Goal: Feedback & Contribution: Leave review/rating

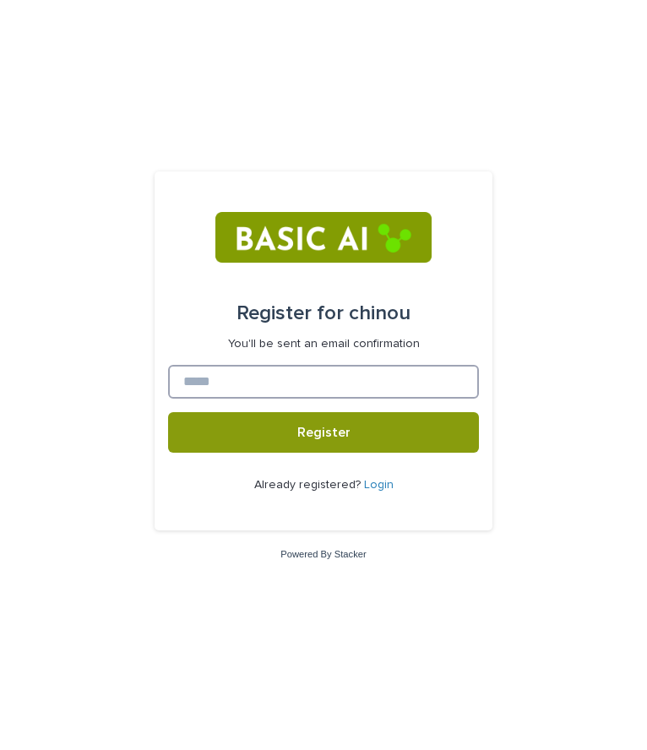
click at [282, 381] on input at bounding box center [323, 382] width 311 height 34
type input "**********"
click at [168, 412] on button "Register" at bounding box center [323, 432] width 311 height 41
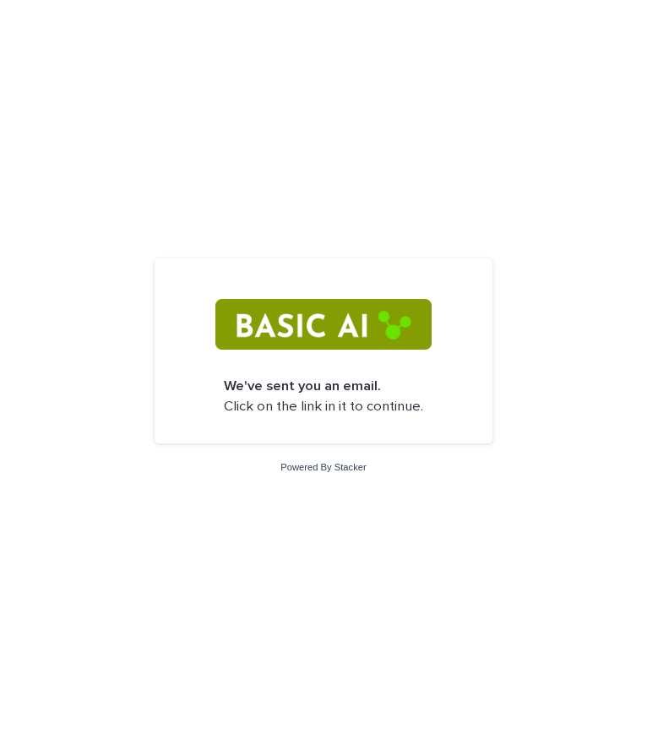
click at [285, 409] on p "We've sent you an email. Click on the link in it to continue." at bounding box center [323, 397] width 199 height 40
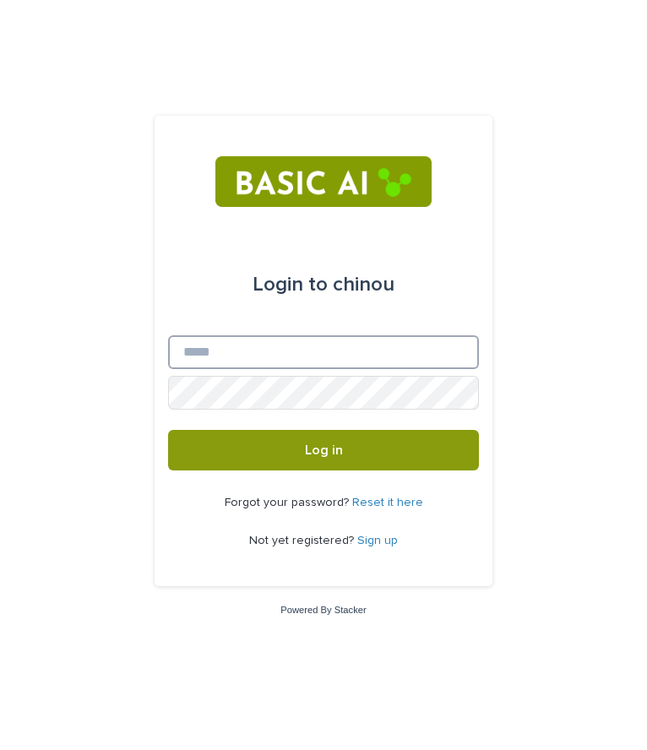
click at [308, 357] on input "Email" at bounding box center [323, 352] width 311 height 34
type input "**********"
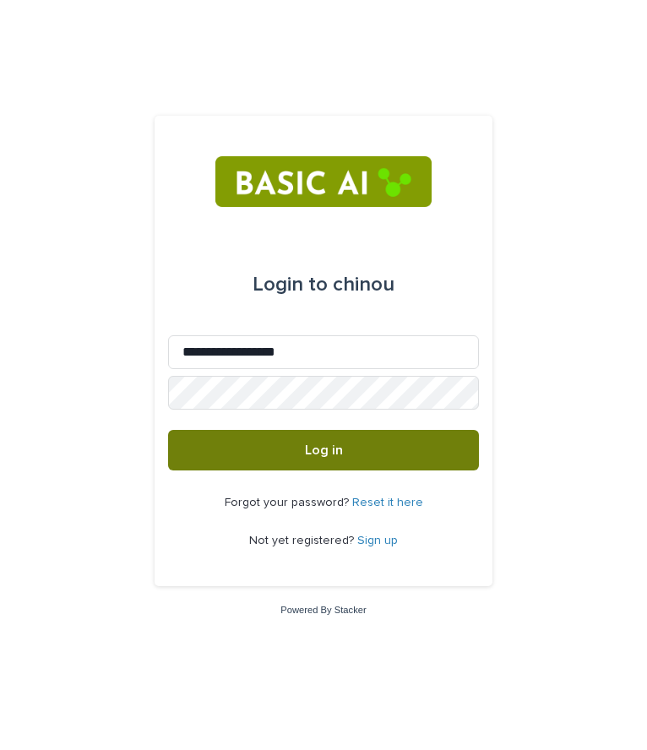
click at [315, 459] on button "Log in" at bounding box center [323, 450] width 311 height 41
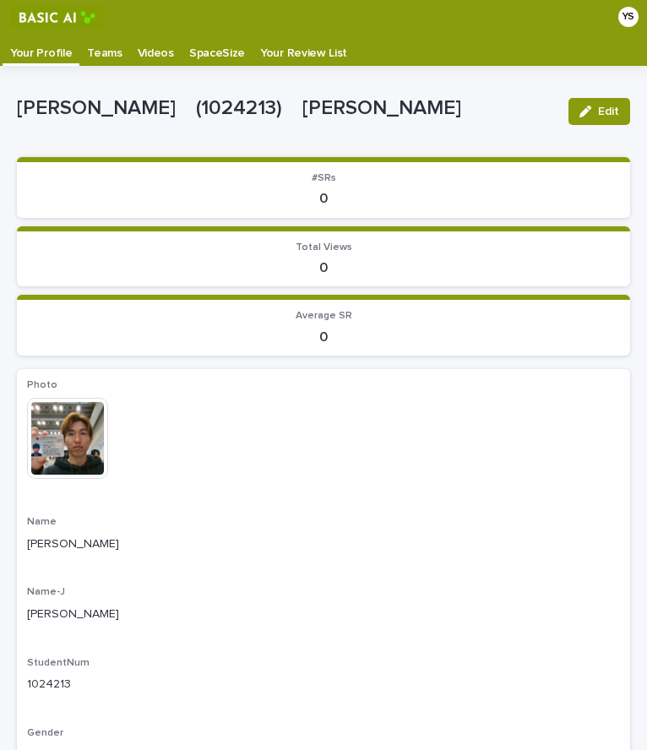
drag, startPoint x: 362, startPoint y: 346, endPoint x: 328, endPoint y: 242, distance: 109.5
click at [328, 242] on span "Total Views" at bounding box center [323, 247] width 57 height 10
click at [90, 54] on p "Teams" at bounding box center [104, 47] width 35 height 27
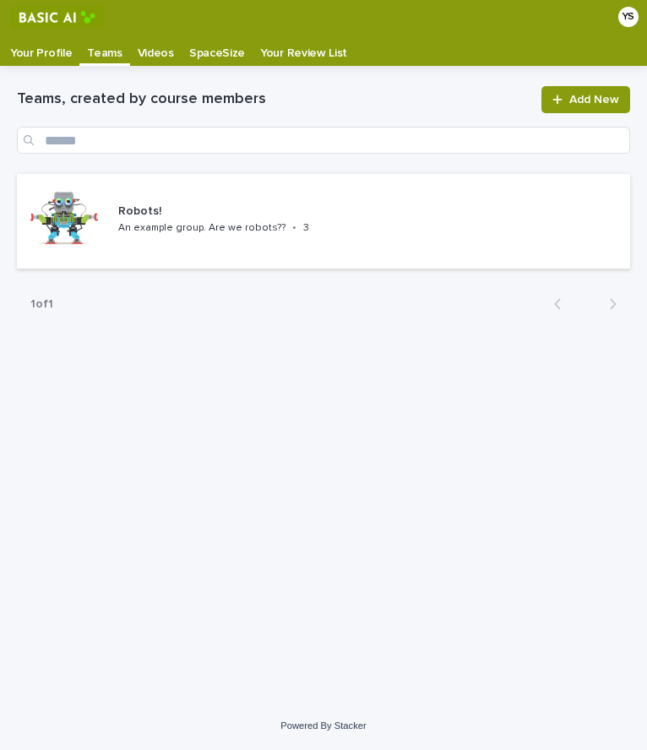
click at [24, 51] on p "Your Profile" at bounding box center [41, 47] width 62 height 27
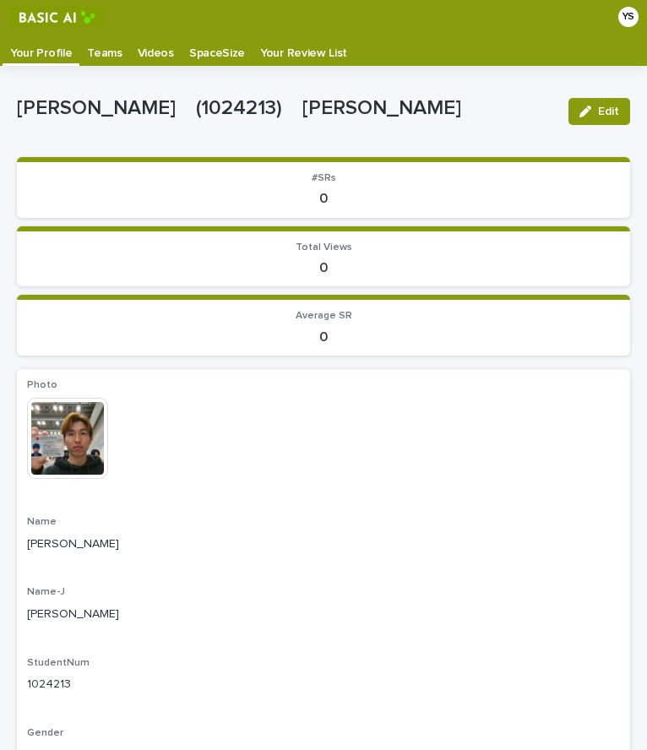
click at [24, 51] on p "Your Profile" at bounding box center [41, 47] width 62 height 27
click at [146, 54] on p "Videos" at bounding box center [156, 47] width 36 height 27
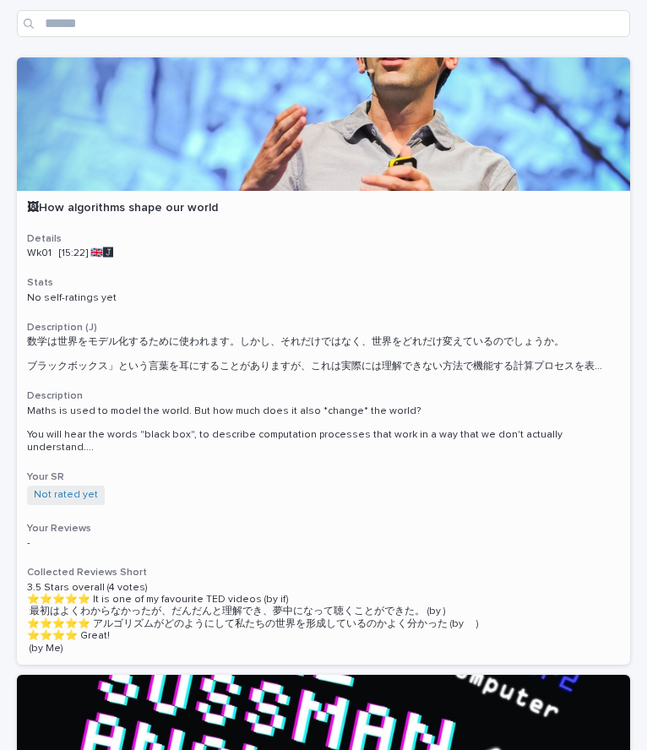
scroll to position [41, 0]
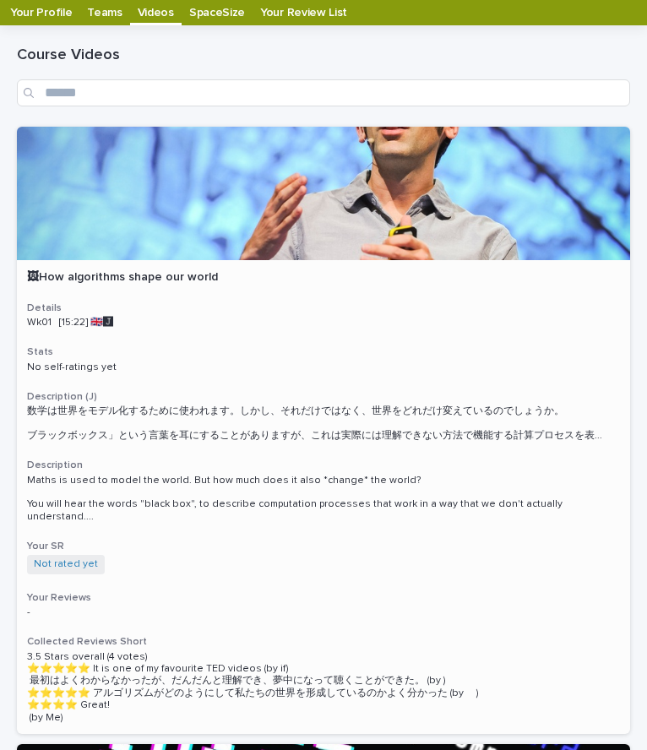
click at [284, 320] on p "Wk01 [15:22] 🇬🇧🅹️" at bounding box center [323, 323] width 593 height 12
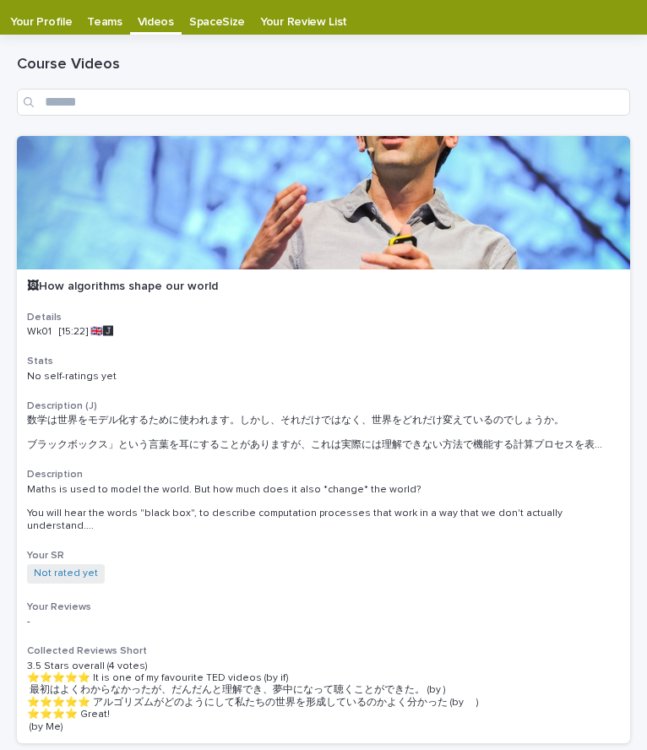
scroll to position [34, 0]
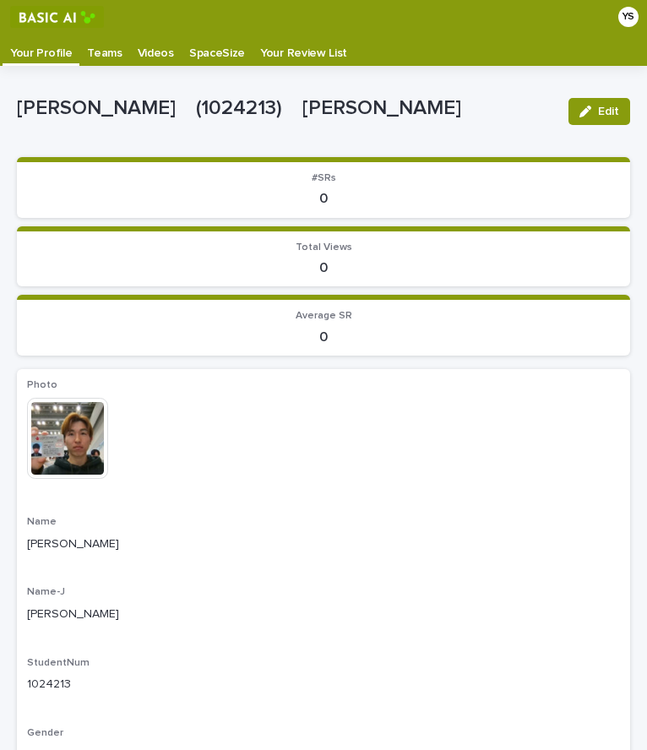
click at [138, 49] on p "Videos" at bounding box center [156, 47] width 36 height 27
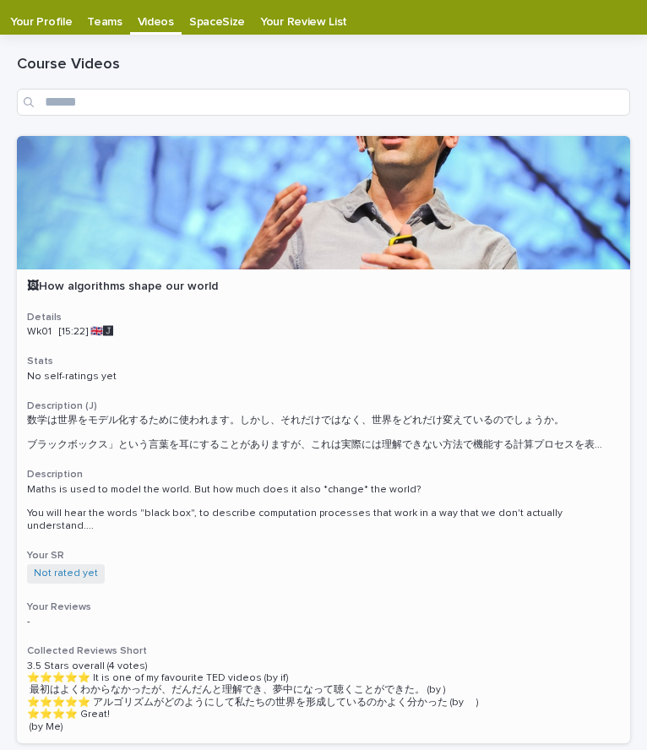
scroll to position [24, 0]
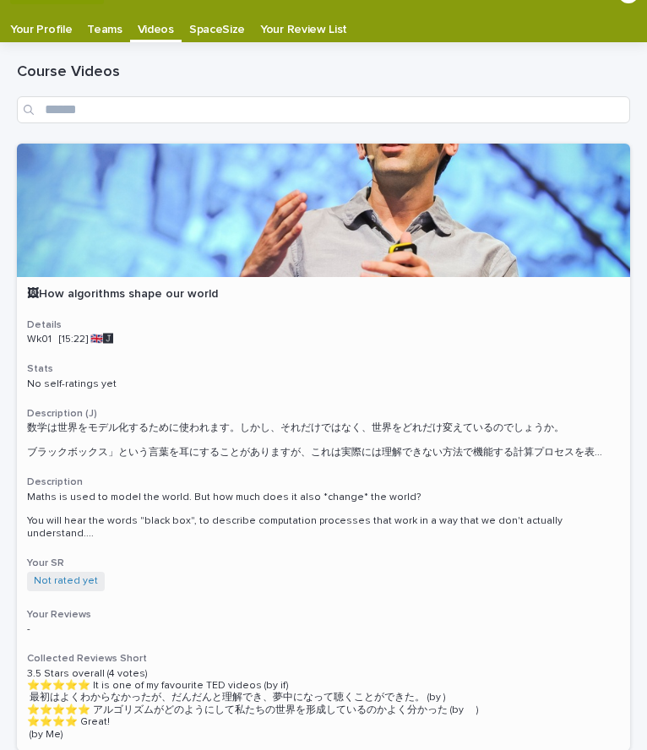
click at [267, 216] on div at bounding box center [323, 210] width 613 height 133
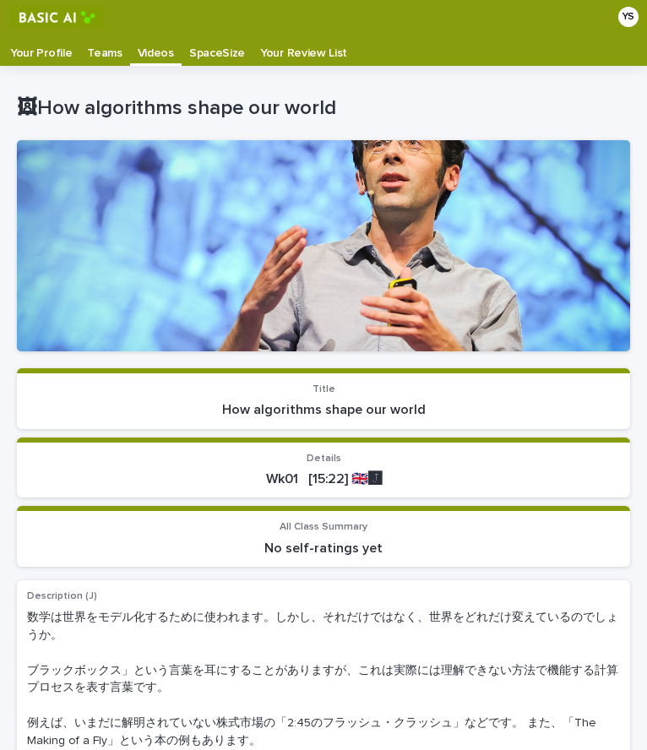
click at [267, 230] on div at bounding box center [323, 245] width 613 height 211
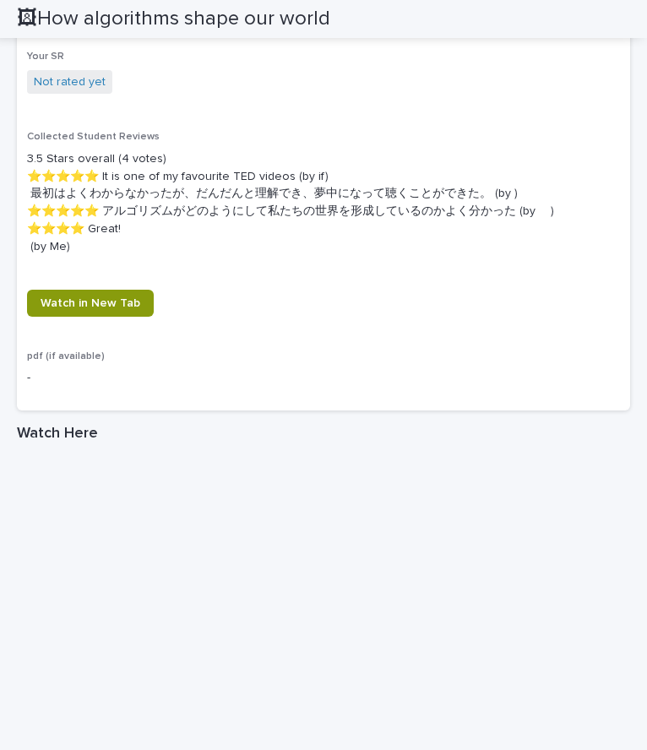
scroll to position [1012, 0]
click at [131, 301] on span "Watch in New Tab" at bounding box center [91, 304] width 100 height 12
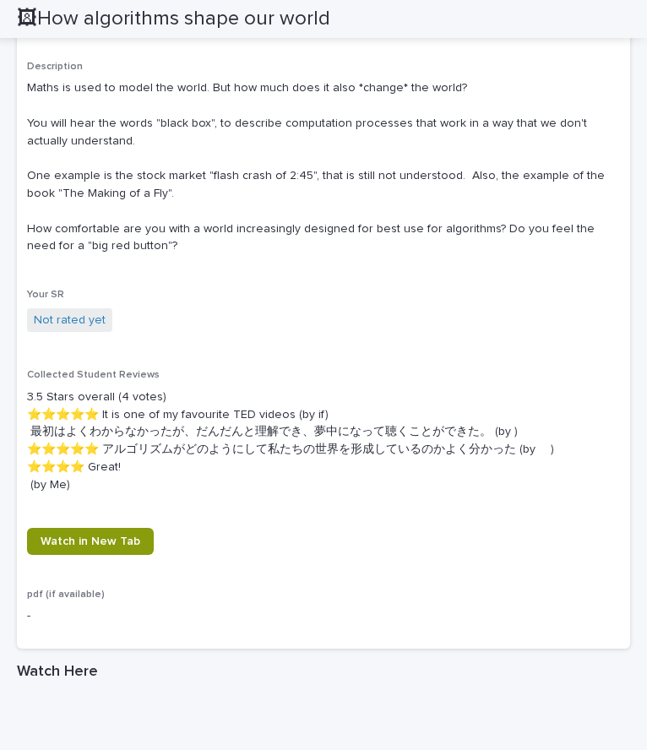
scroll to position [753, 0]
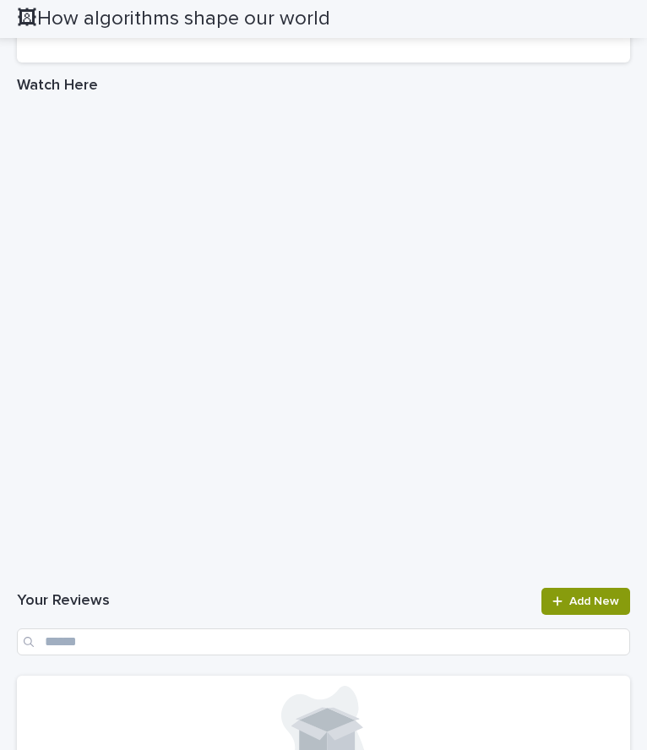
scroll to position [1598, 0]
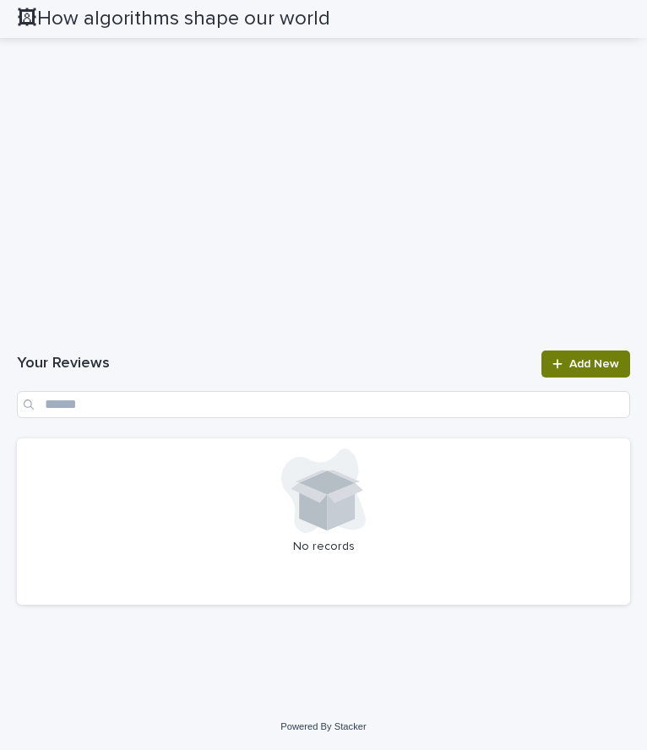
click at [603, 354] on link "Add New" at bounding box center [585, 363] width 89 height 27
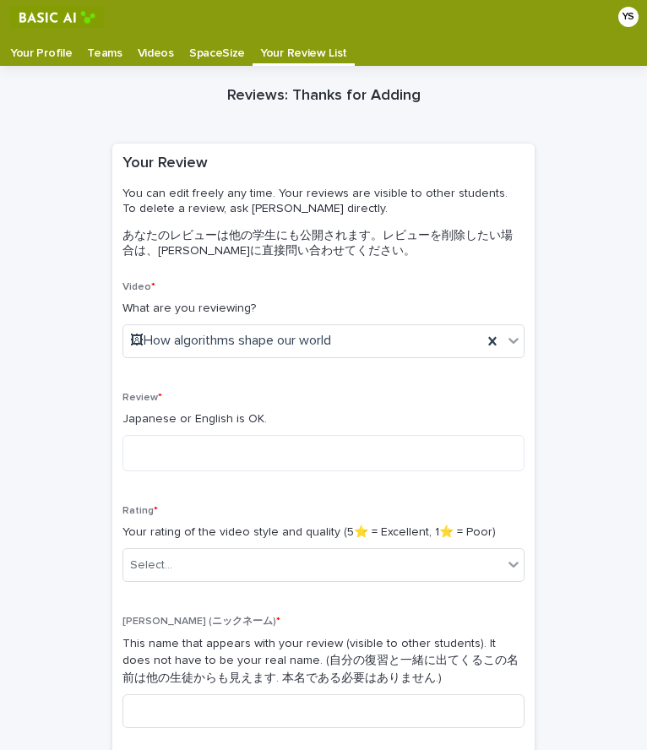
click at [155, 46] on p "Videos" at bounding box center [156, 47] width 36 height 27
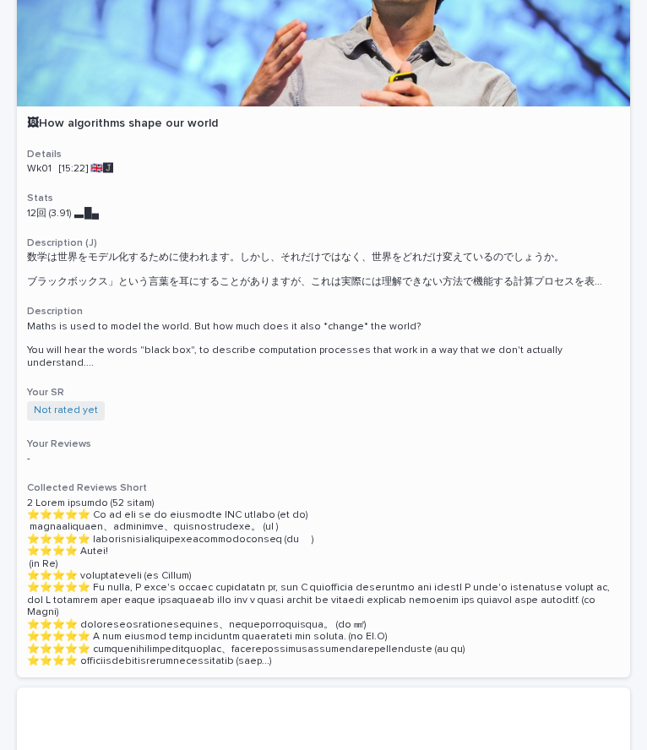
scroll to position [195, 0]
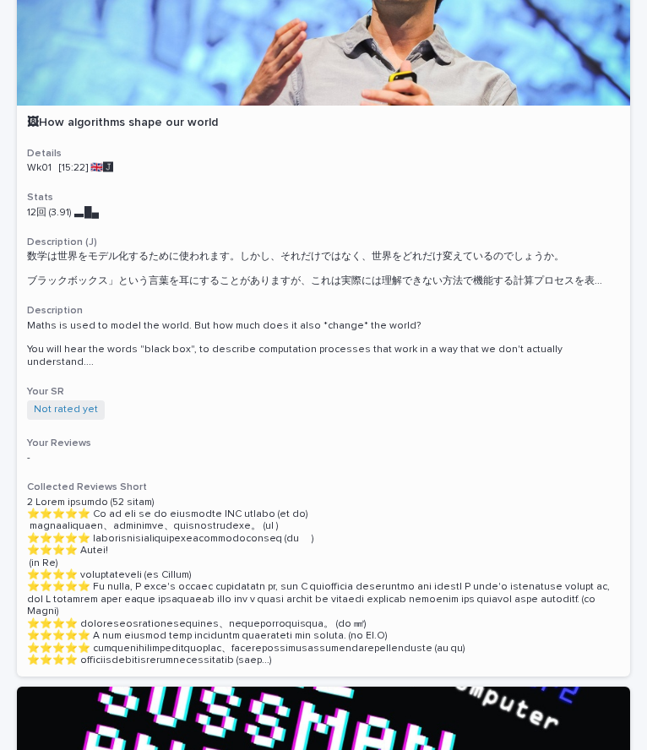
click at [198, 117] on p "🖼How algorithms shape our world" at bounding box center [323, 123] width 593 height 14
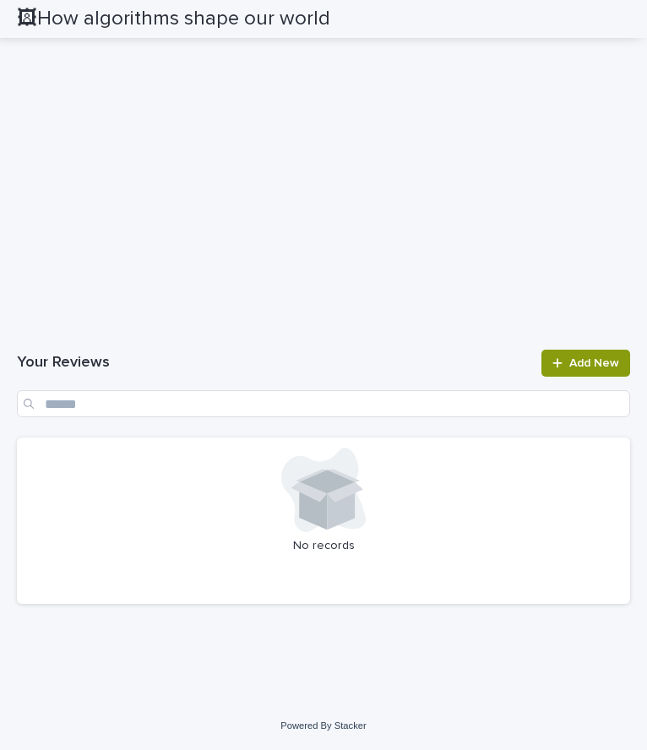
scroll to position [2107, 0]
click at [576, 366] on span "Add New" at bounding box center [594, 363] width 50 height 12
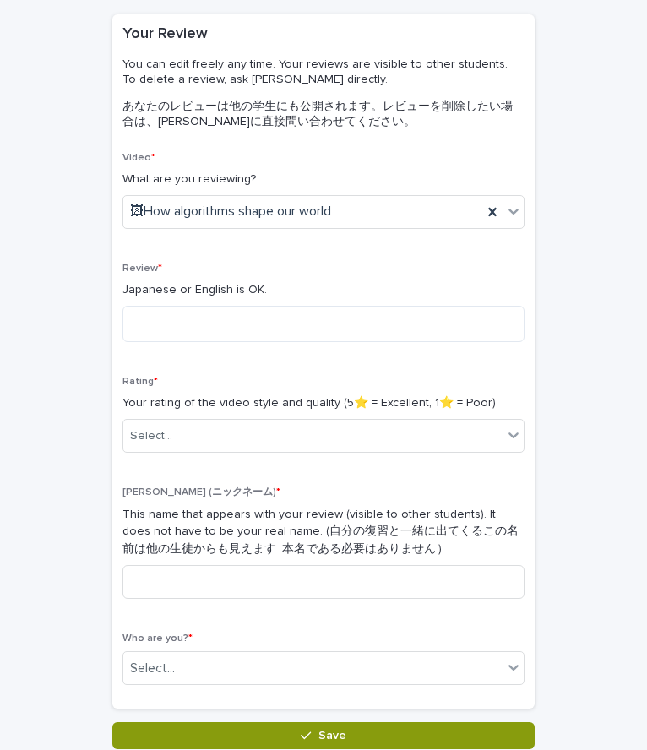
scroll to position [127, 0]
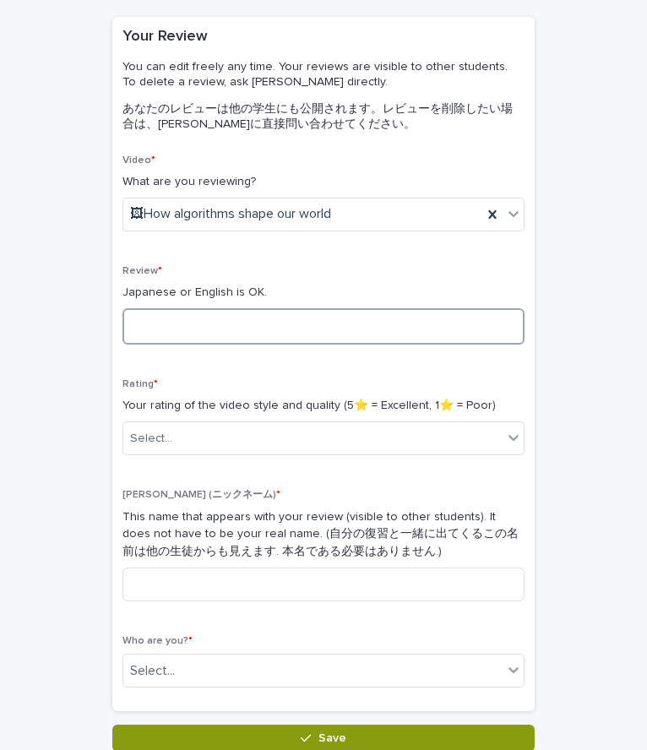
click at [238, 328] on textarea at bounding box center [323, 326] width 402 height 36
type textarea "********"
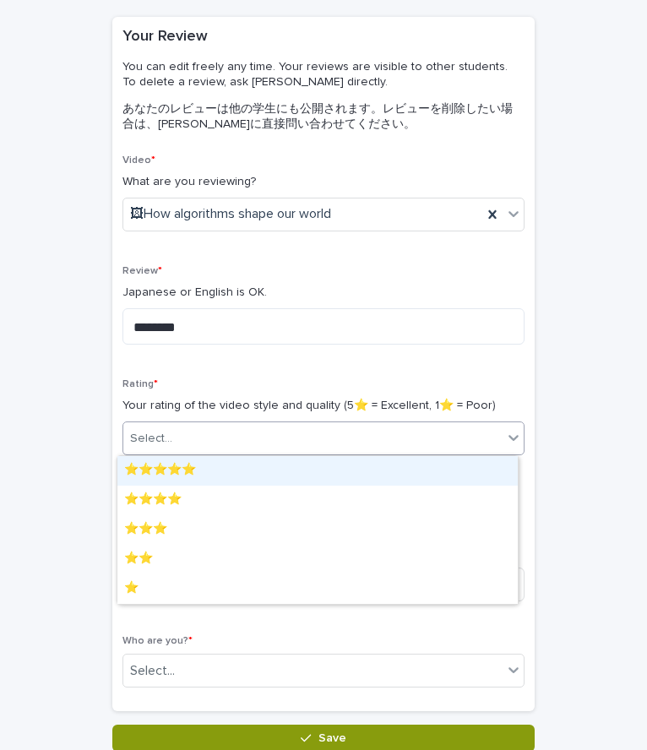
click at [356, 435] on div "Select..." at bounding box center [312, 439] width 379 height 28
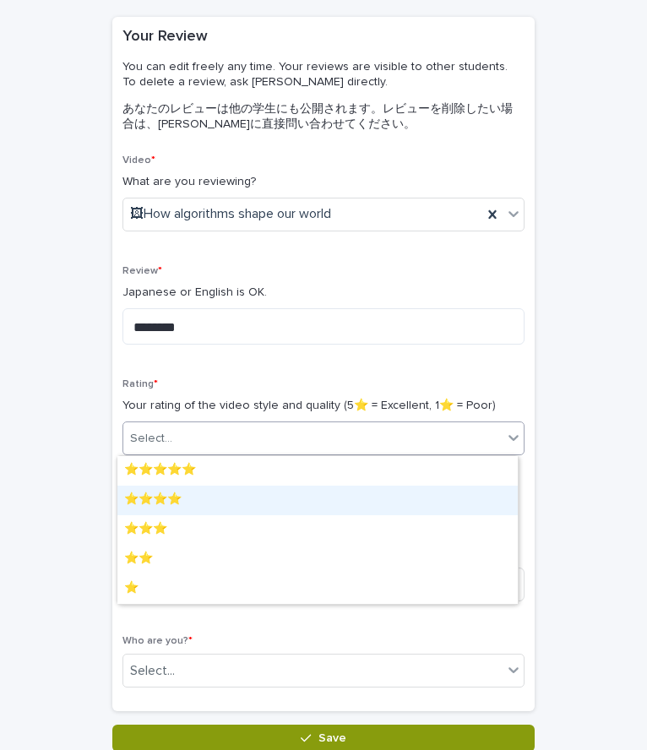
click at [263, 487] on div "⭐️⭐️⭐️⭐️" at bounding box center [317, 500] width 400 height 30
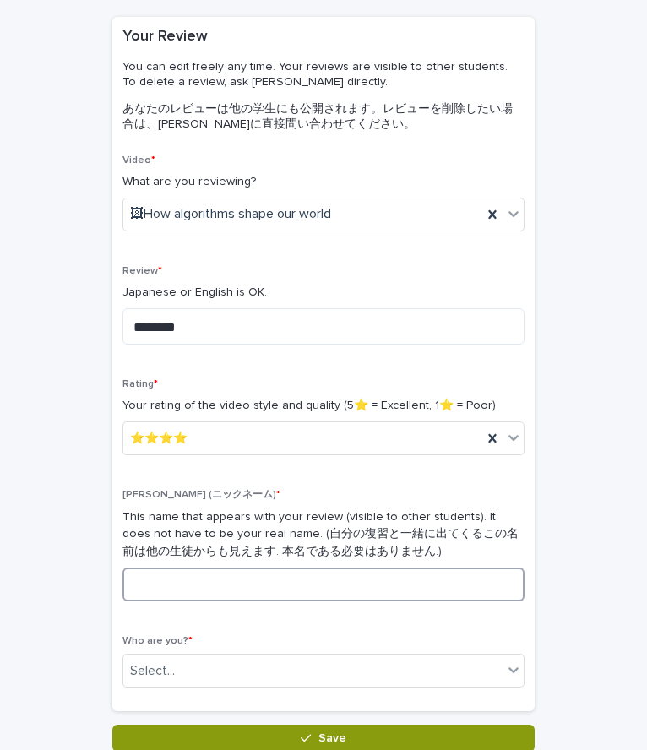
click at [250, 576] on input at bounding box center [323, 584] width 402 height 34
type input "**"
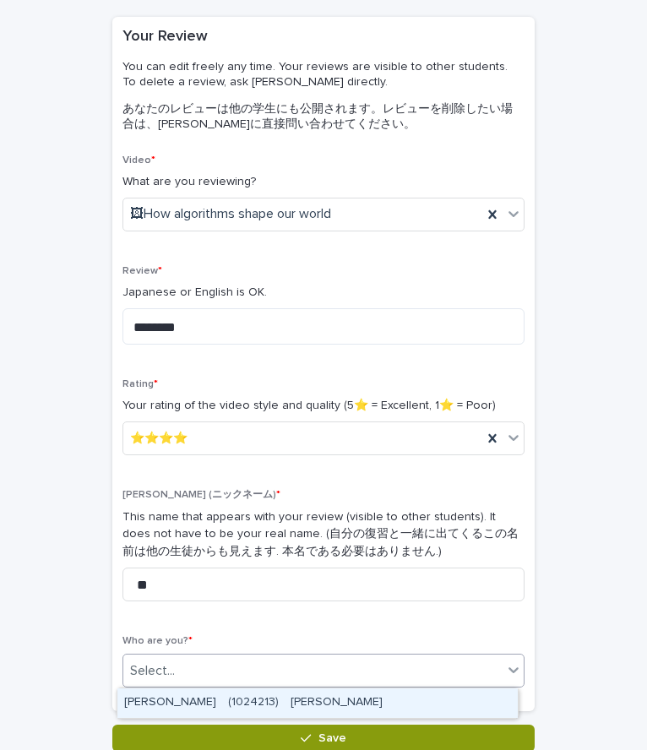
click at [200, 653] on div "Select..." at bounding box center [323, 670] width 402 height 34
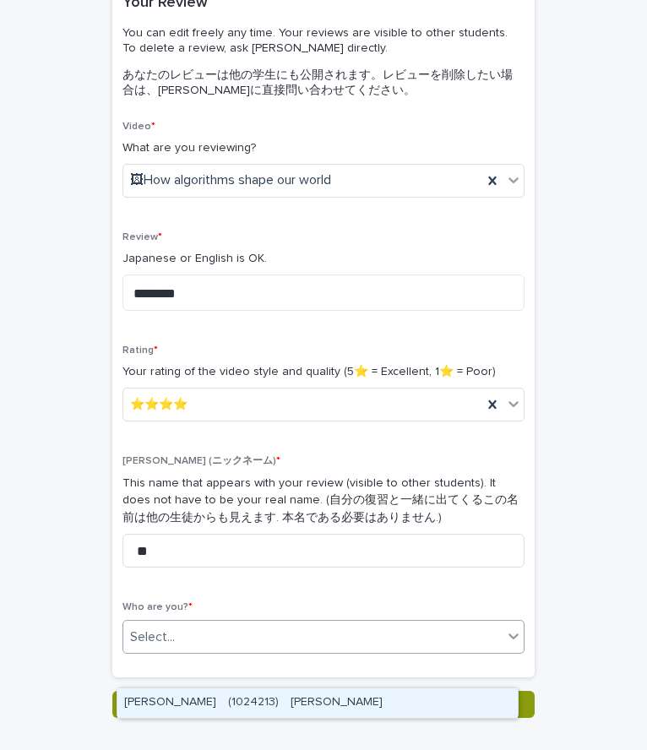
scroll to position [161, 0]
click at [233, 696] on div "YAMAGUCHI Seigo　(1024213)　山口　整吾" at bounding box center [317, 703] width 400 height 30
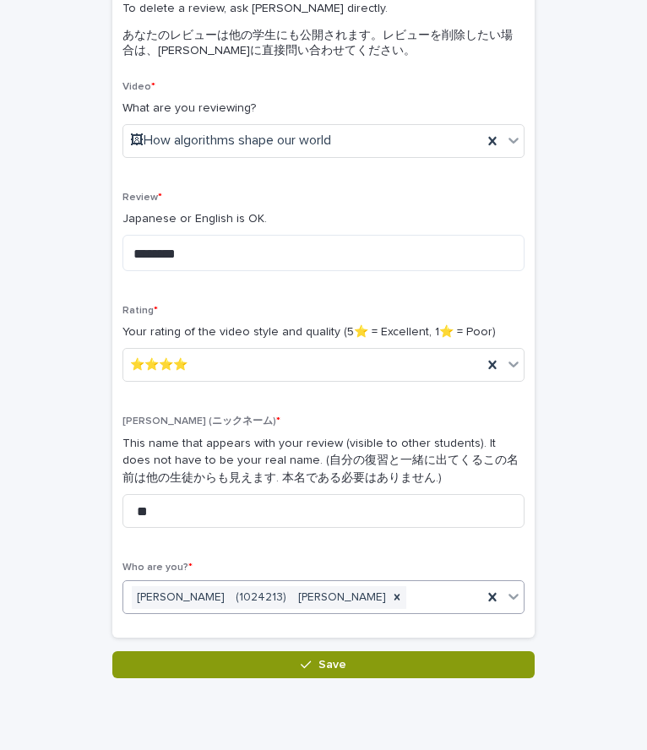
scroll to position [199, 0]
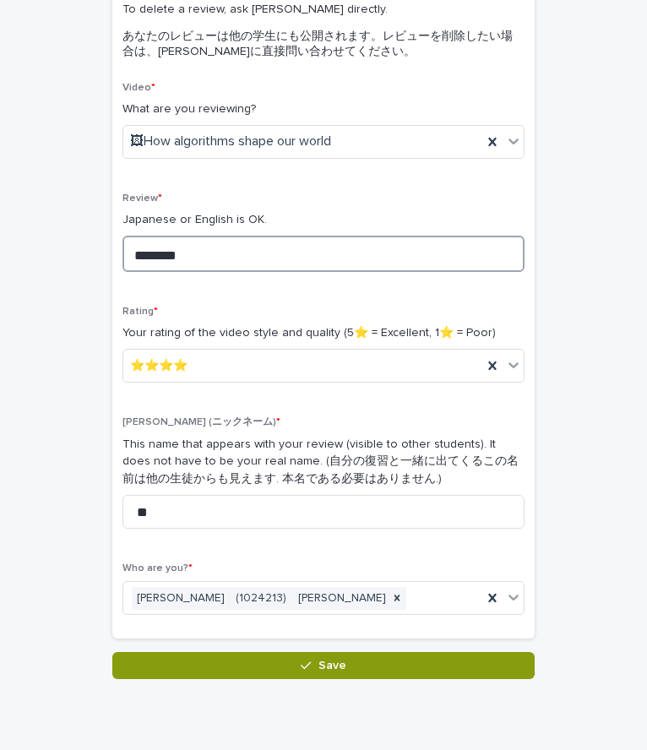
drag, startPoint x: 199, startPoint y: 248, endPoint x: 102, endPoint y: 263, distance: 98.1
click at [102, 263] on div "Reviews: Thanks for Adding Loading... Saving… Loading... Saving… Loading... Sav…" at bounding box center [323, 273] width 613 height 812
paste textarea "**********"
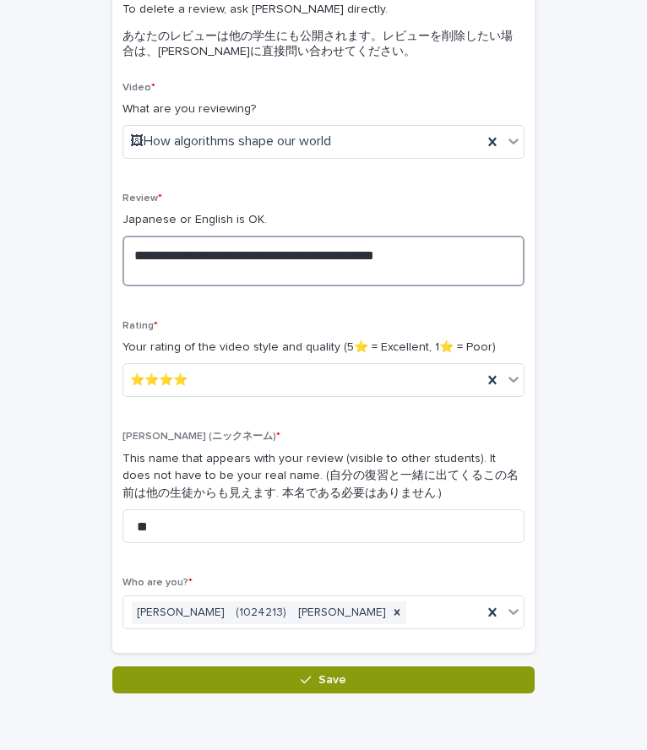
scroll to position [275, 0]
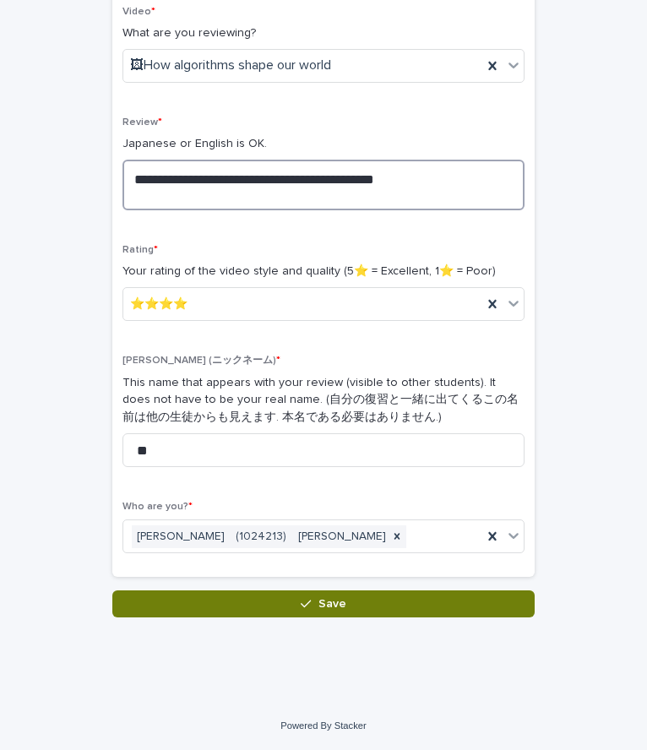
type textarea "**********"
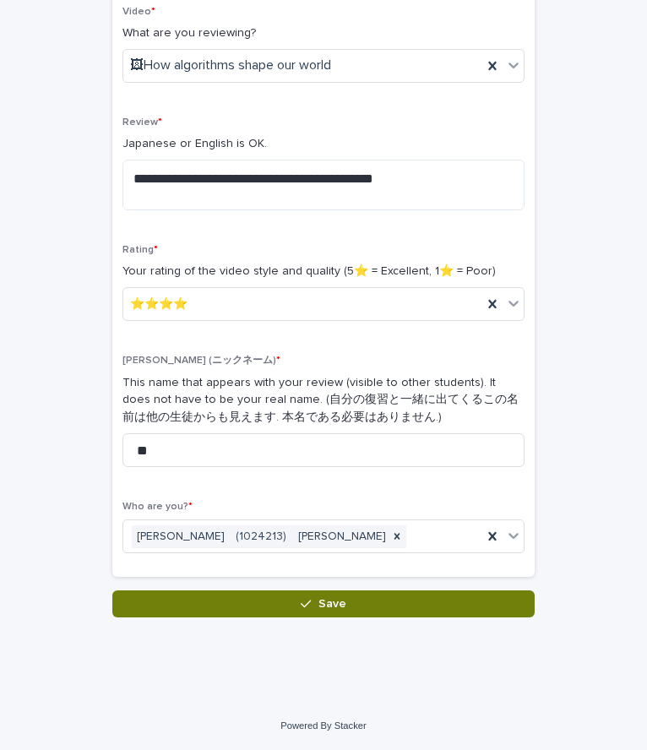
click at [311, 602] on div "button" at bounding box center [309, 604] width 17 height 12
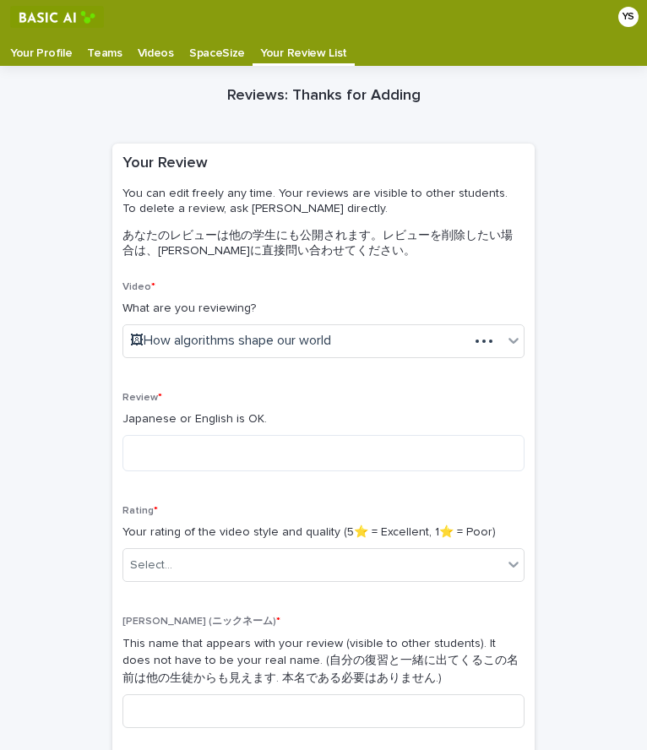
scroll to position [34, 0]
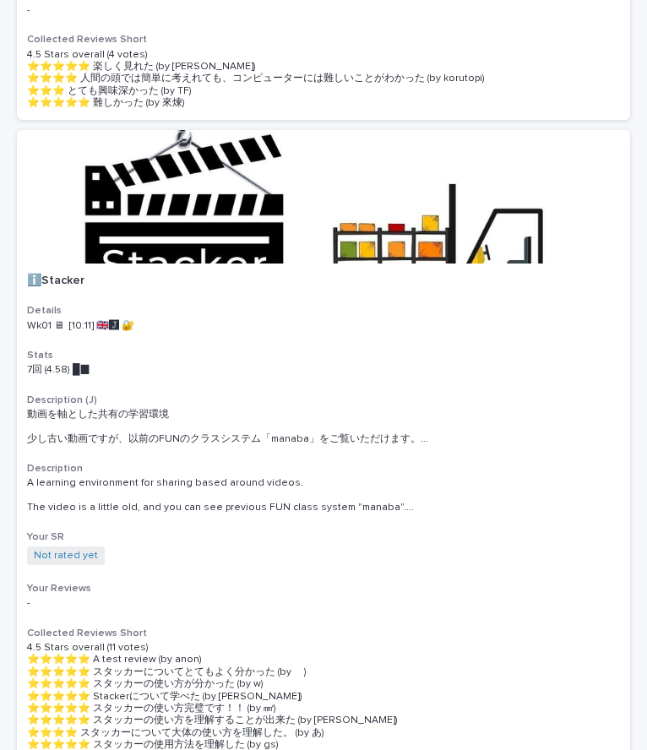
scroll to position [1351, 0]
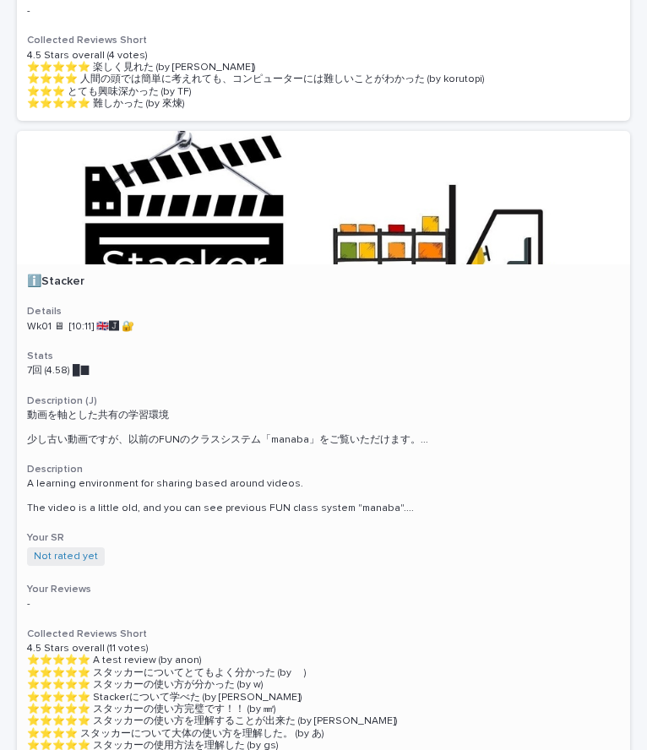
click at [229, 169] on div at bounding box center [323, 197] width 613 height 133
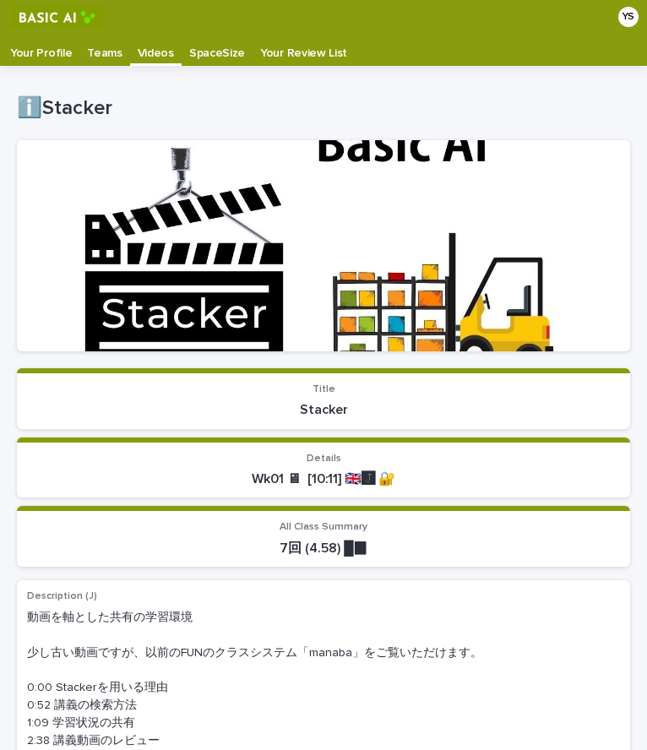
click at [278, 275] on div at bounding box center [323, 245] width 613 height 211
click at [243, 269] on div at bounding box center [323, 245] width 613 height 211
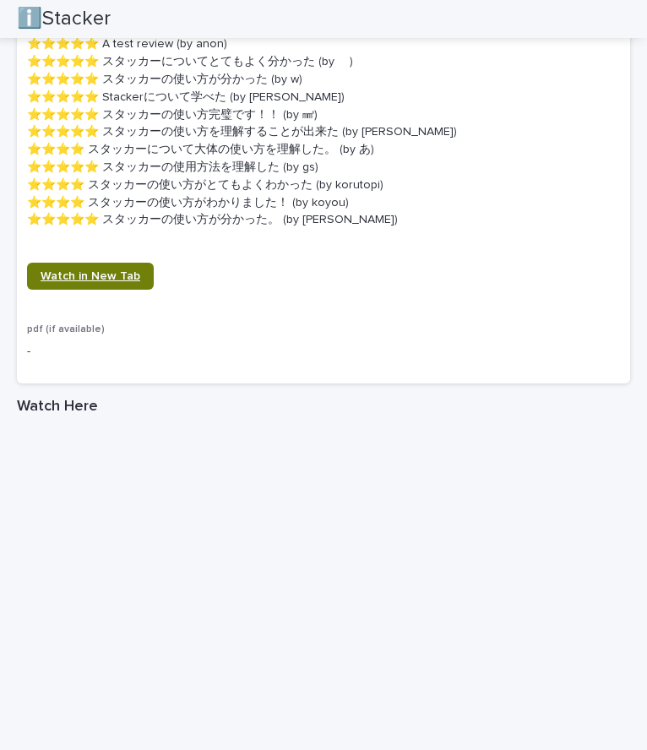
scroll to position [1339, 0]
click at [111, 270] on span "Watch in New Tab" at bounding box center [91, 275] width 100 height 12
click at [127, 269] on span "Watch in New Tab" at bounding box center [91, 275] width 100 height 12
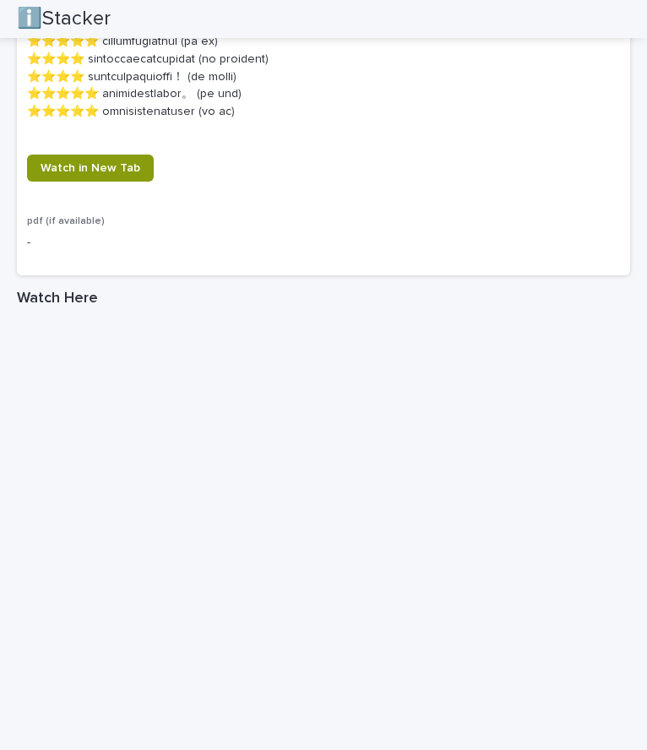
scroll to position [1915, 0]
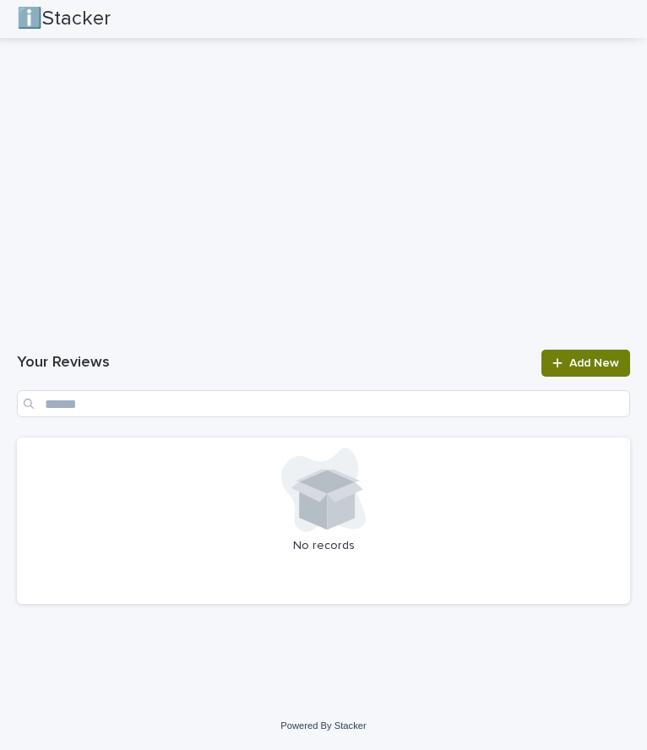
click at [552, 368] on icon at bounding box center [557, 363] width 10 height 12
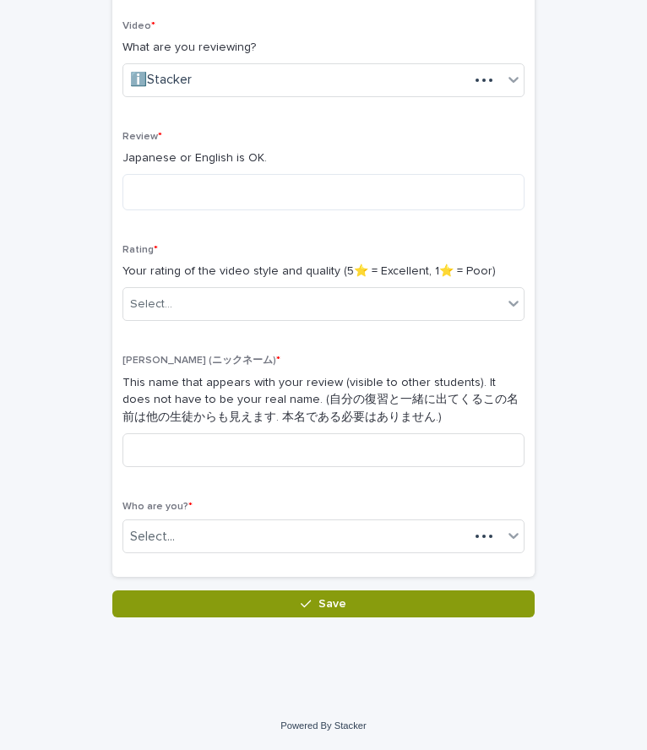
scroll to position [261, 0]
click at [192, 192] on textarea at bounding box center [323, 192] width 402 height 36
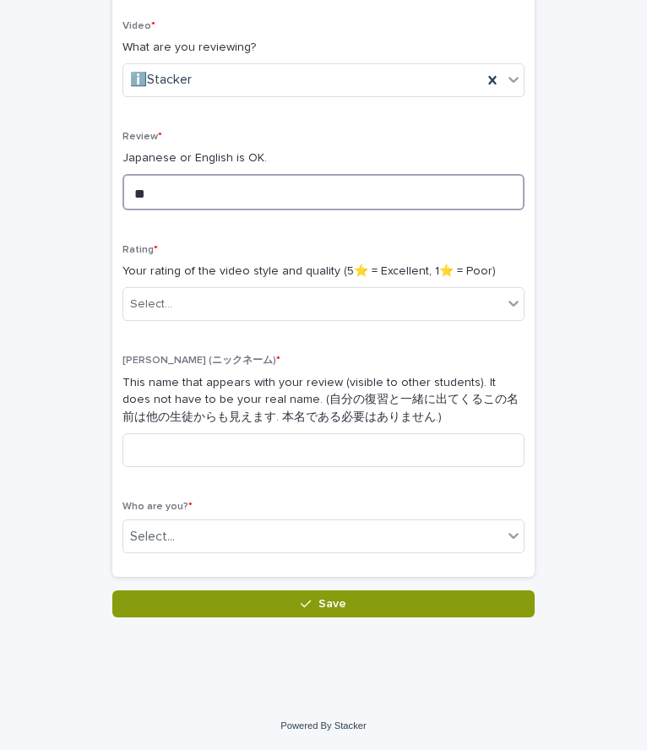
type textarea "*"
type textarea "**********"
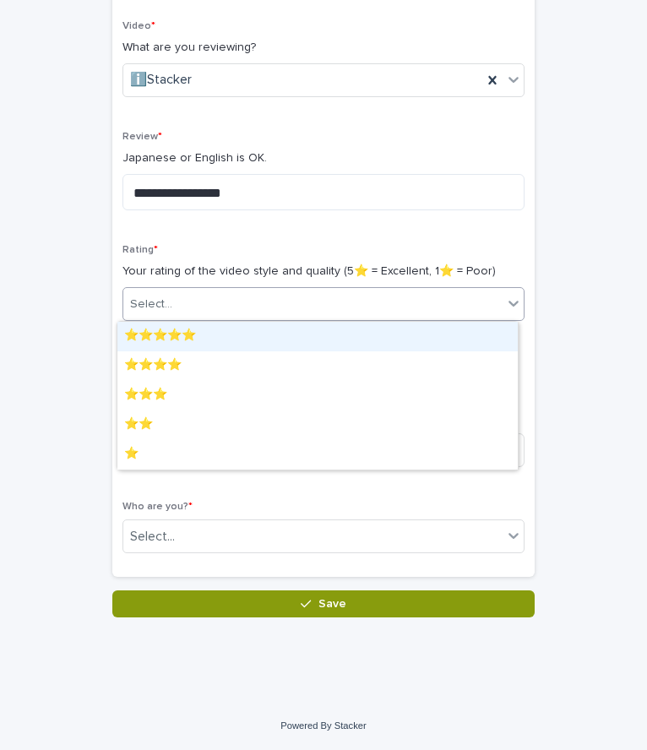
click at [207, 299] on div "Select..." at bounding box center [312, 304] width 379 height 28
click at [199, 339] on div "⭐️⭐️⭐️⭐️⭐️" at bounding box center [317, 337] width 400 height 30
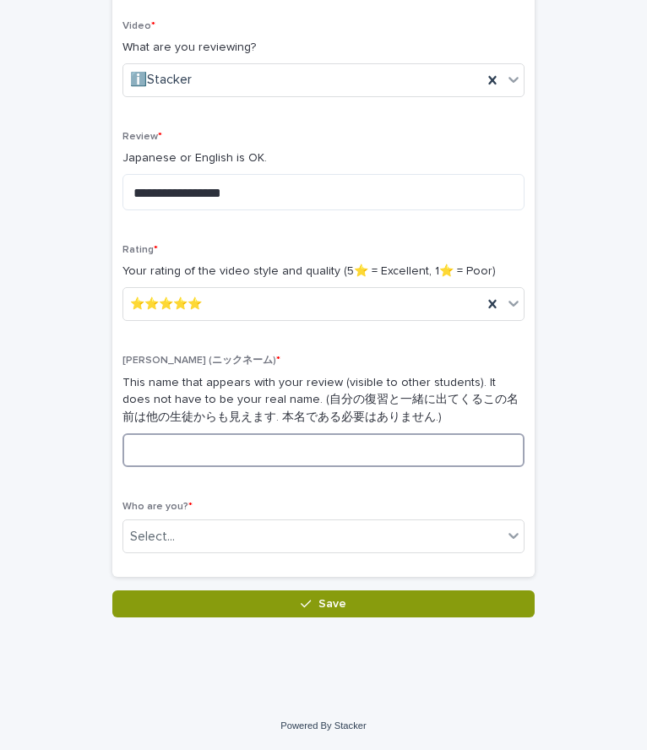
click at [208, 442] on input at bounding box center [323, 450] width 402 height 34
type input "*"
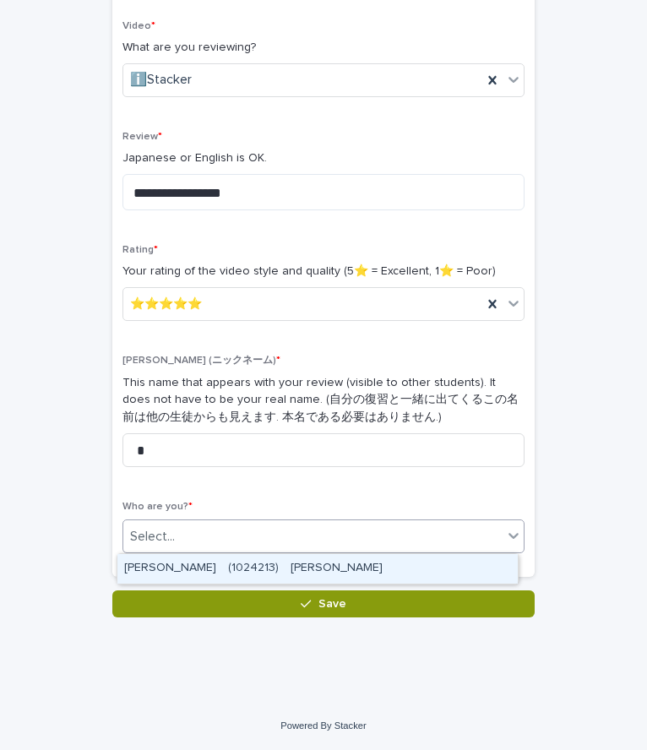
click at [197, 519] on div "Select..." at bounding box center [323, 536] width 402 height 34
click at [214, 558] on div "[PERSON_NAME]　(1024213)　[PERSON_NAME]吾" at bounding box center [317, 569] width 400 height 30
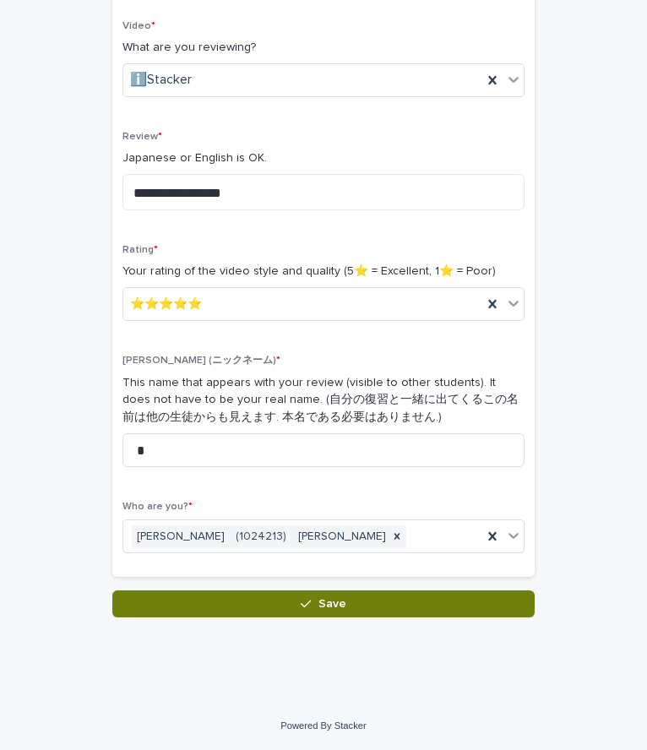
click at [241, 603] on button "Save" at bounding box center [323, 603] width 422 height 27
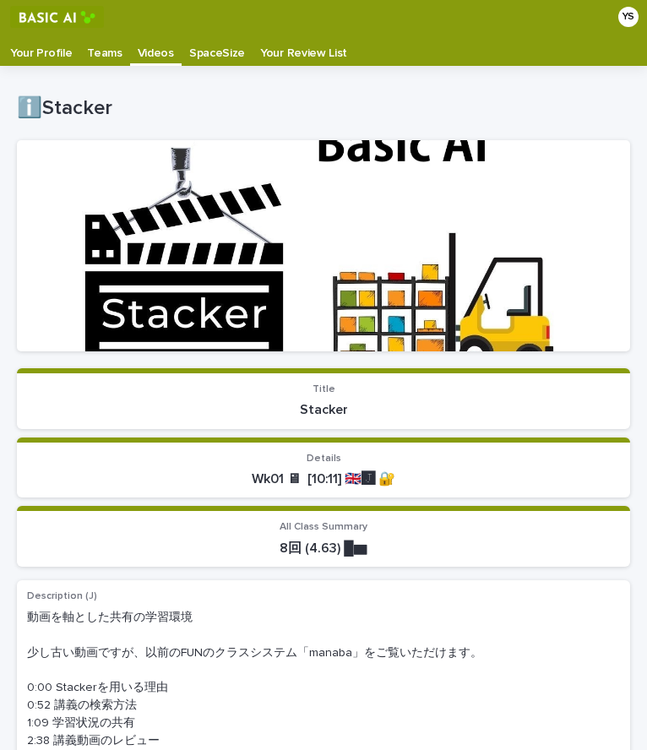
click at [68, 50] on p "Your Profile" at bounding box center [41, 47] width 62 height 27
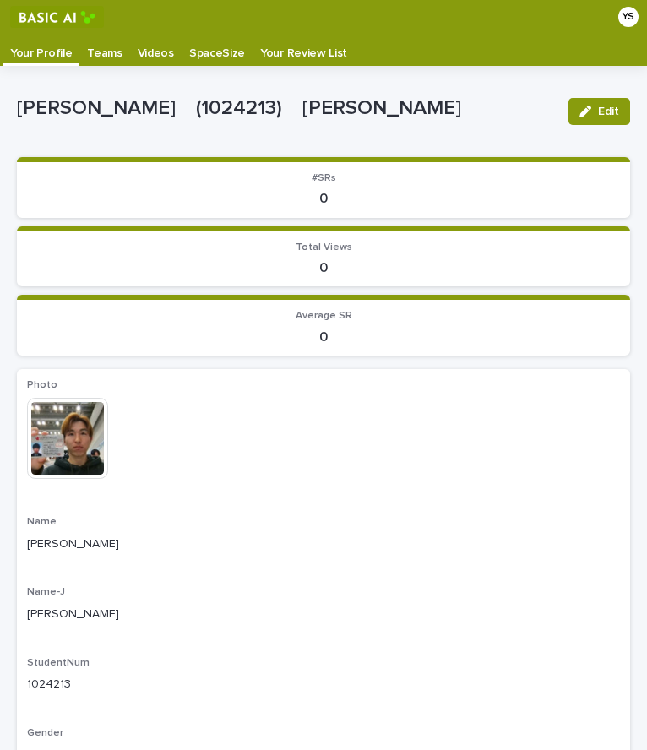
click at [261, 50] on p "Your Review List" at bounding box center [303, 47] width 87 height 27
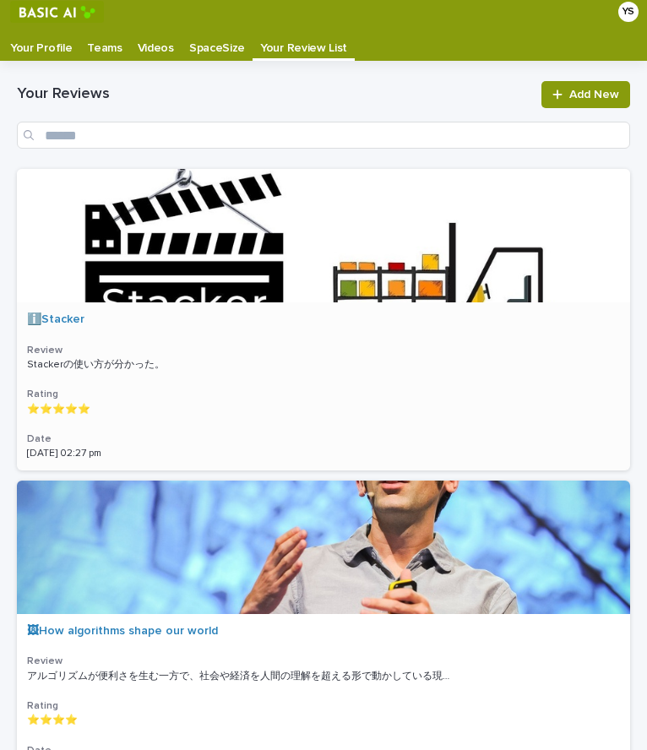
scroll to position [4, 0]
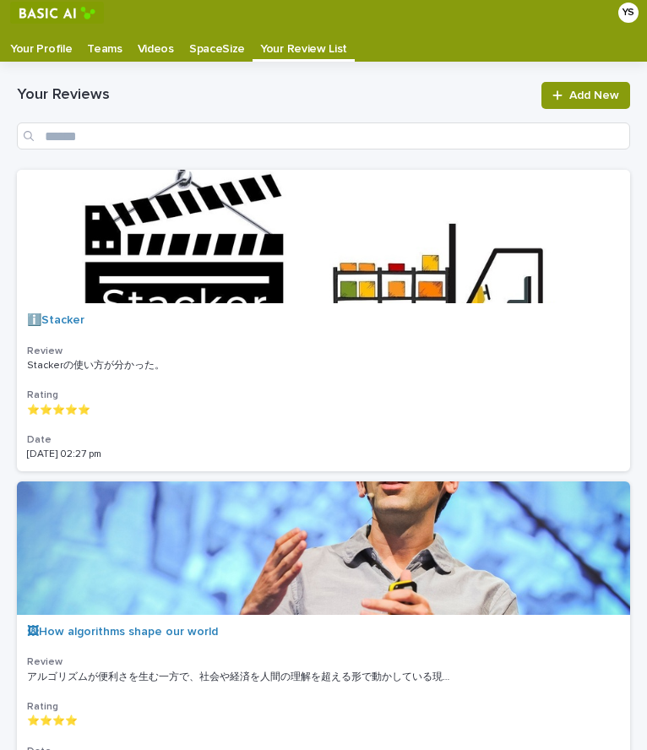
click at [226, 40] on p "SpaceSize" at bounding box center [217, 43] width 56 height 27
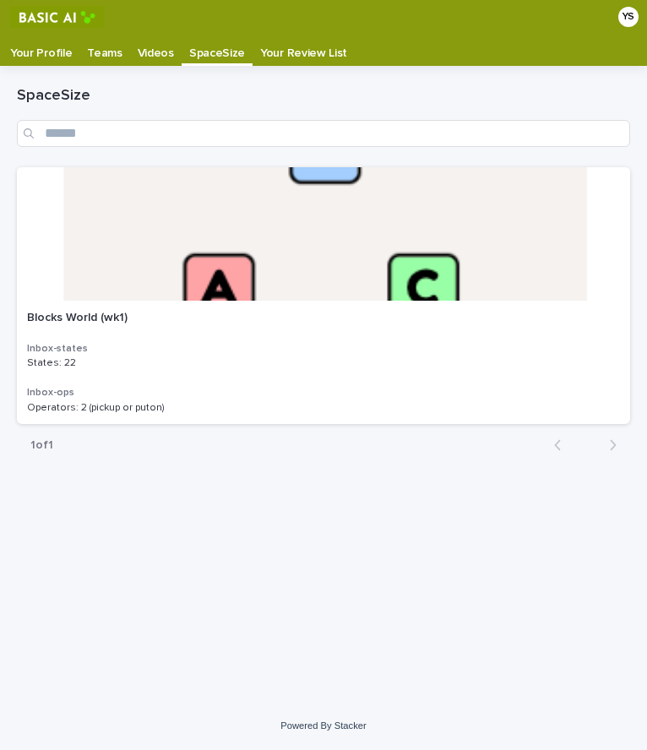
click at [140, 57] on p "Videos" at bounding box center [156, 47] width 36 height 27
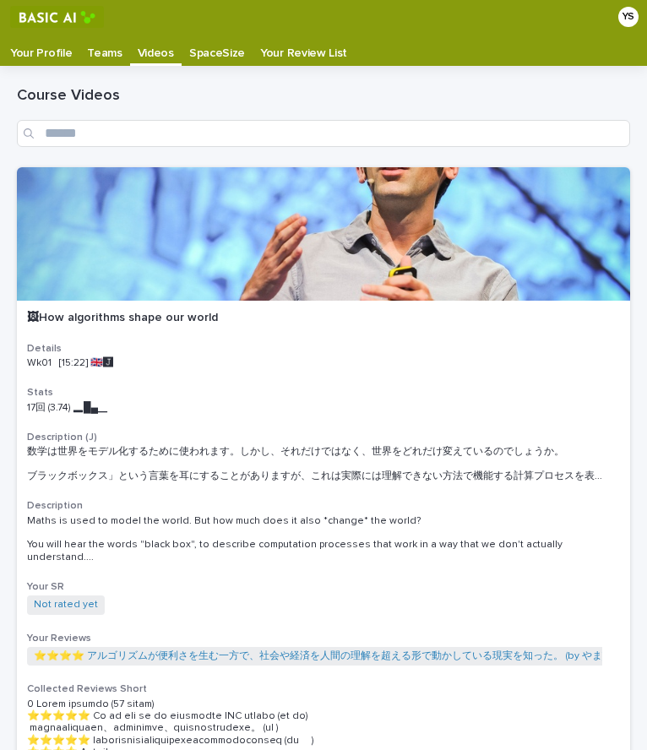
click at [279, 50] on p "Your Review List" at bounding box center [303, 47] width 87 height 27
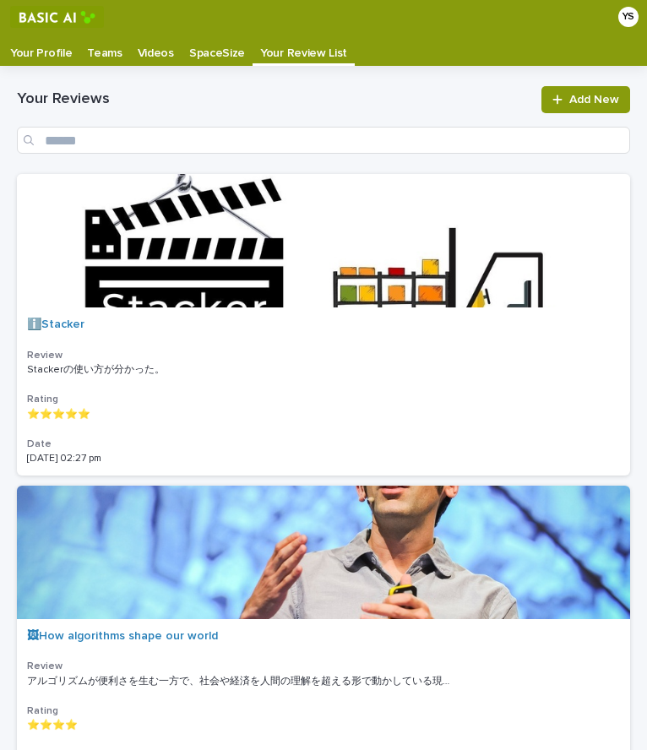
click at [47, 46] on p "Your Profile" at bounding box center [41, 47] width 62 height 27
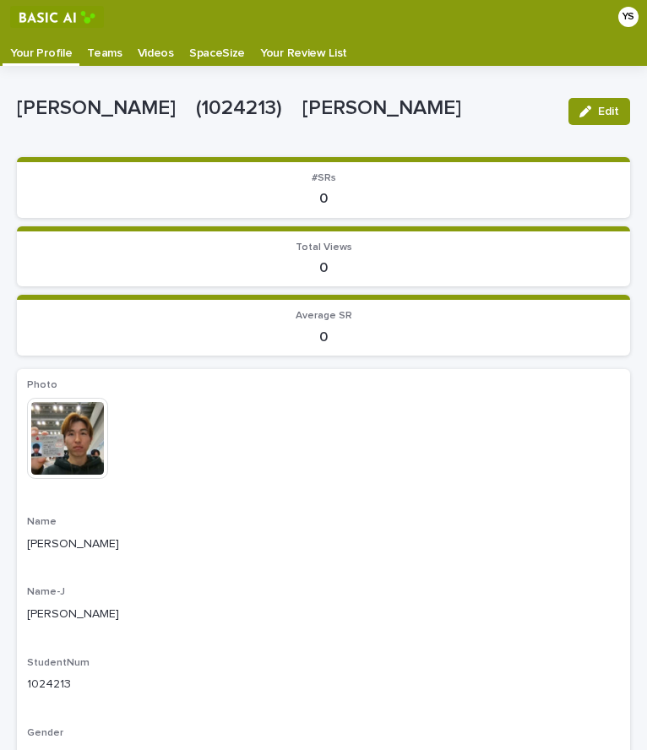
click at [332, 192] on p "0" at bounding box center [323, 199] width 593 height 16
click at [97, 50] on p "Teams" at bounding box center [104, 47] width 35 height 27
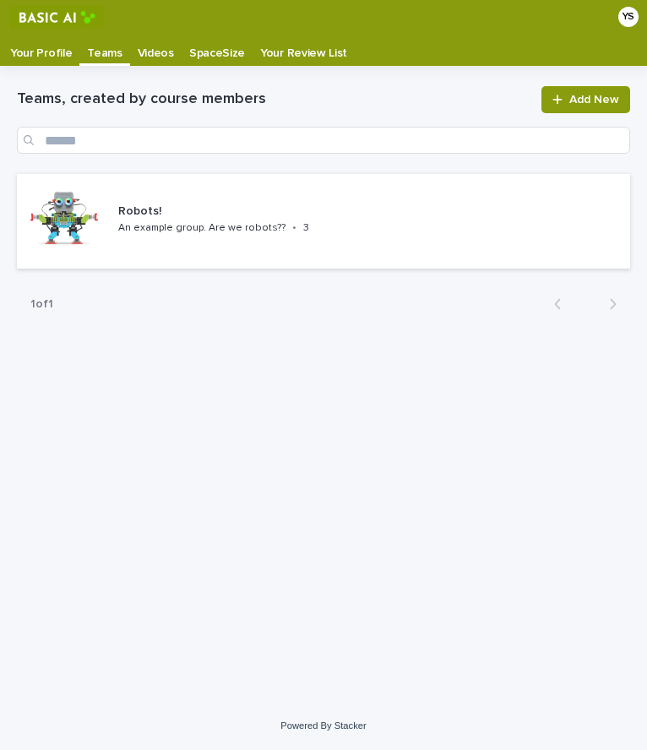
click at [146, 49] on p "Videos" at bounding box center [156, 47] width 36 height 27
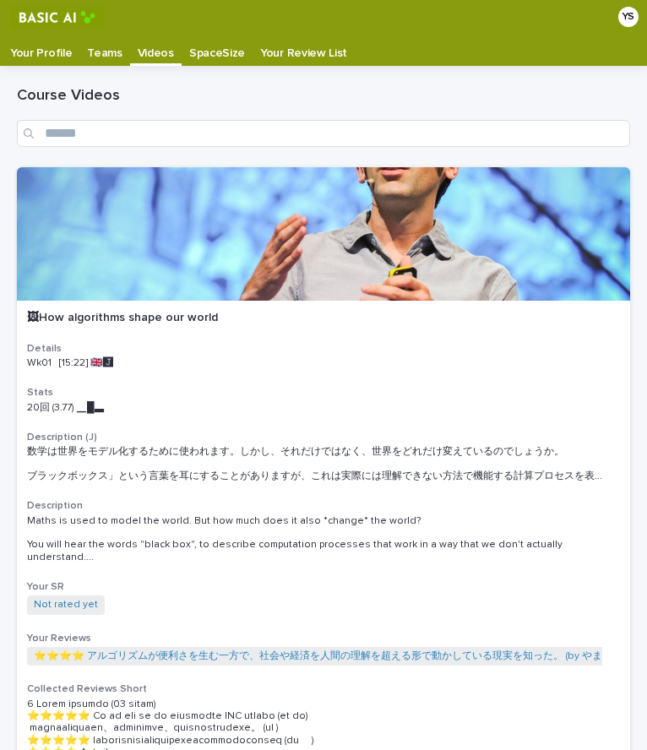
click at [36, 48] on p "Your Profile" at bounding box center [41, 47] width 62 height 27
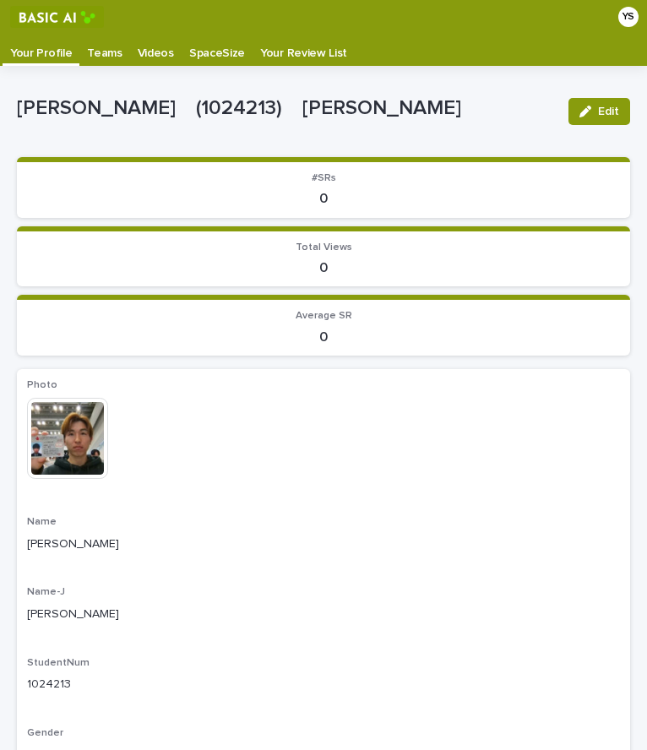
click at [326, 206] on p "0" at bounding box center [323, 199] width 593 height 16
drag, startPoint x: 285, startPoint y: 245, endPoint x: 375, endPoint y: 269, distance: 92.8
click at [375, 269] on div "Total Views 0" at bounding box center [323, 258] width 593 height 35
drag, startPoint x: 350, startPoint y: 309, endPoint x: 293, endPoint y: 306, distance: 57.5
click at [293, 306] on section "Average SR 0" at bounding box center [323, 325] width 613 height 61
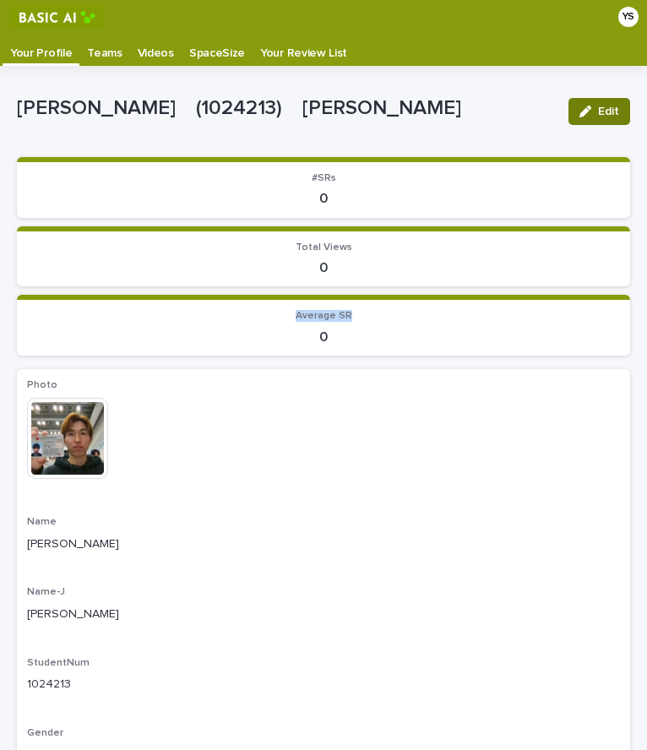
click at [582, 100] on button "Edit" at bounding box center [599, 111] width 62 height 27
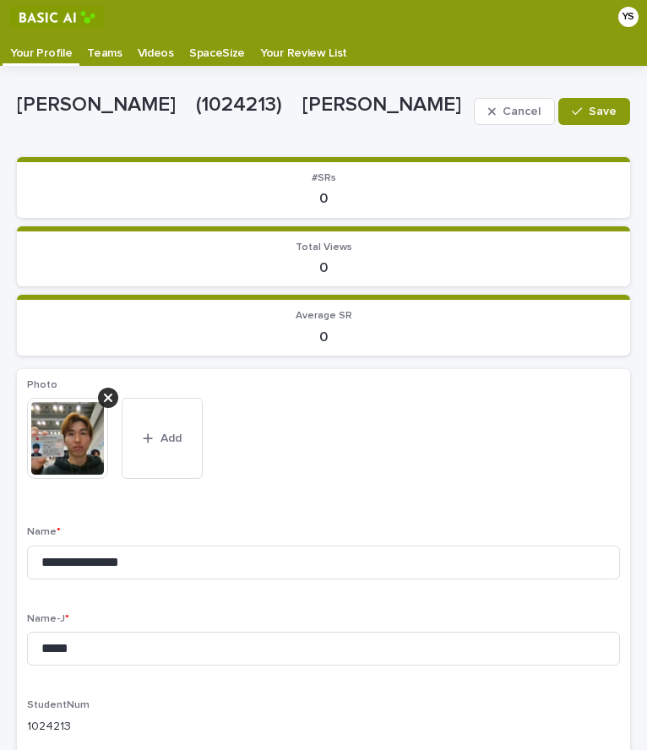
click at [369, 202] on p "0" at bounding box center [323, 199] width 593 height 16
click at [334, 200] on p "0" at bounding box center [323, 199] width 593 height 16
click at [572, 107] on icon "button" at bounding box center [577, 112] width 10 height 12
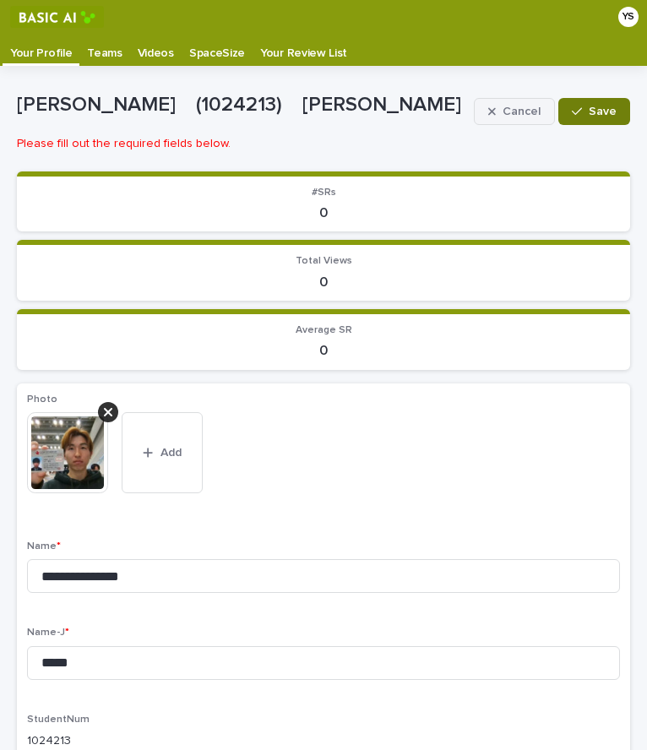
click at [493, 120] on button "Cancel" at bounding box center [514, 111] width 81 height 27
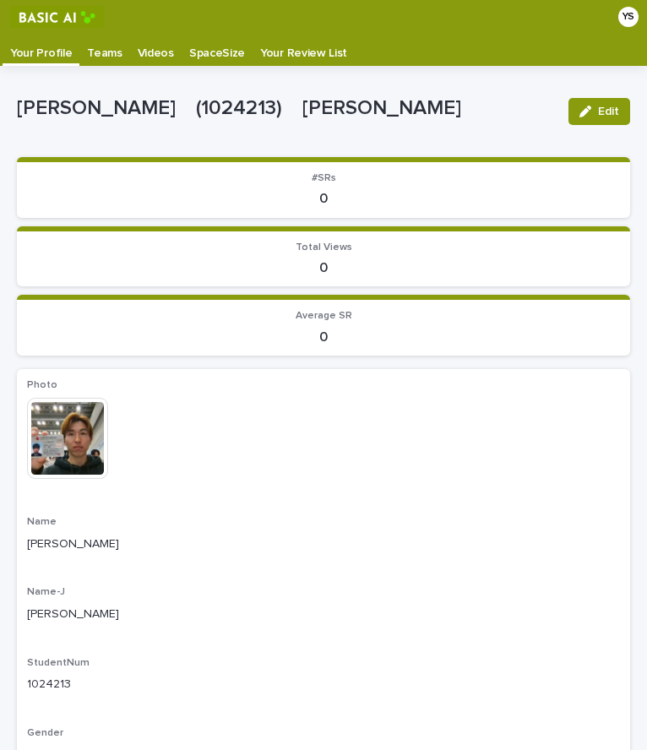
click at [149, 56] on p "Videos" at bounding box center [156, 47] width 36 height 27
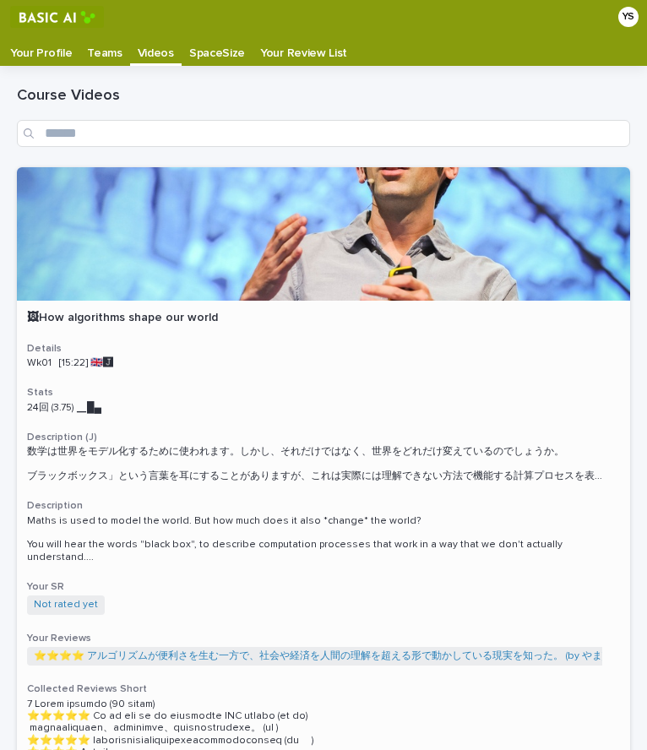
click at [225, 421] on div "🖼How algorithms shape our world Details Wk01 [15:22] 🇬🇧🅹️ Stats 24回 (3.75) ▁█▄　…" at bounding box center [323, 589] width 613 height 577
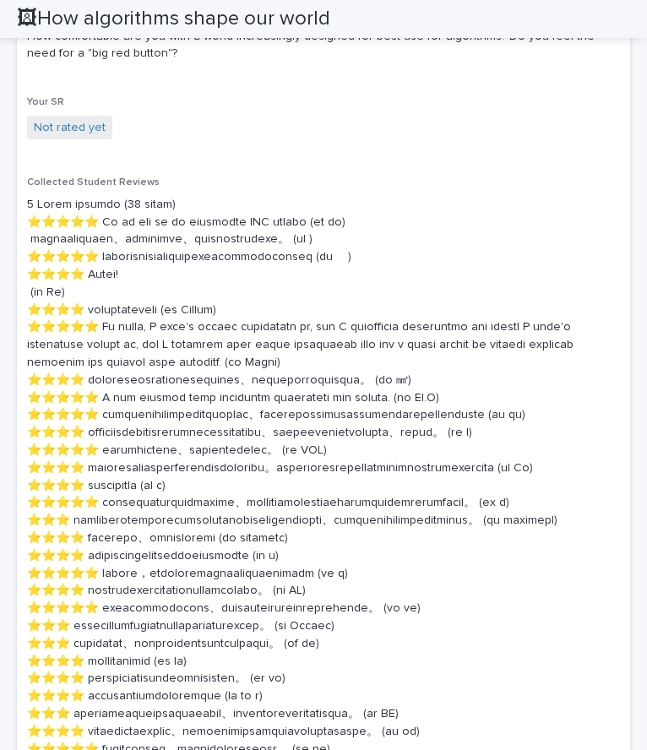
scroll to position [967, 0]
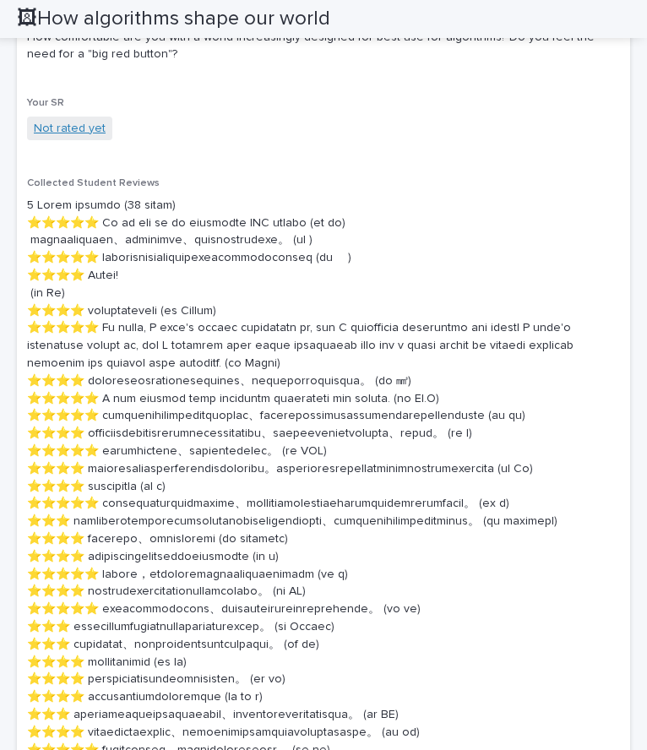
click at [87, 123] on link "Not rated yet" at bounding box center [70, 129] width 72 height 18
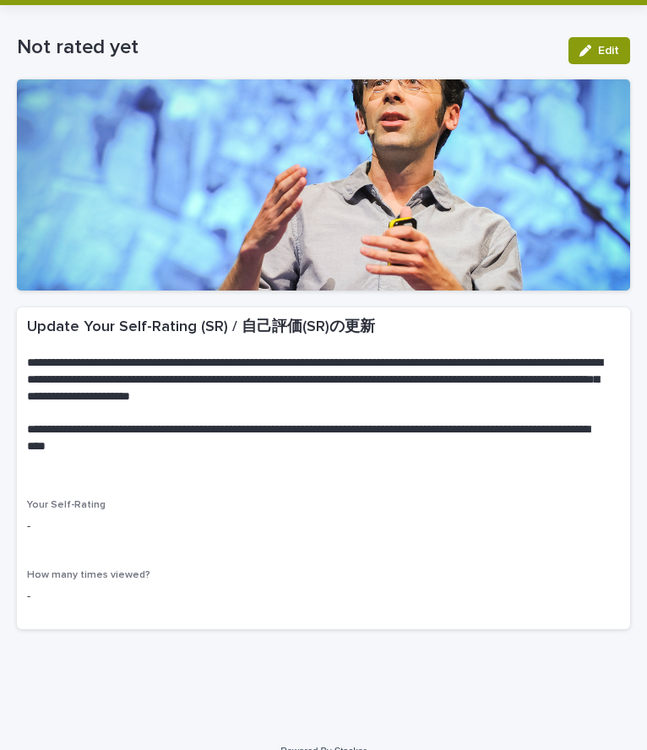
scroll to position [86, 0]
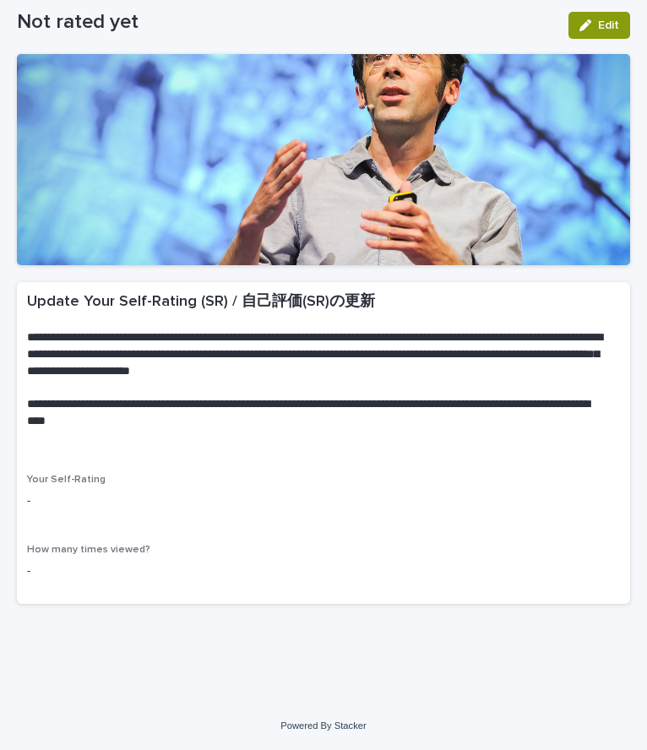
click at [102, 500] on p "-" at bounding box center [323, 501] width 593 height 18
click at [583, 18] on button "Edit" at bounding box center [599, 25] width 62 height 27
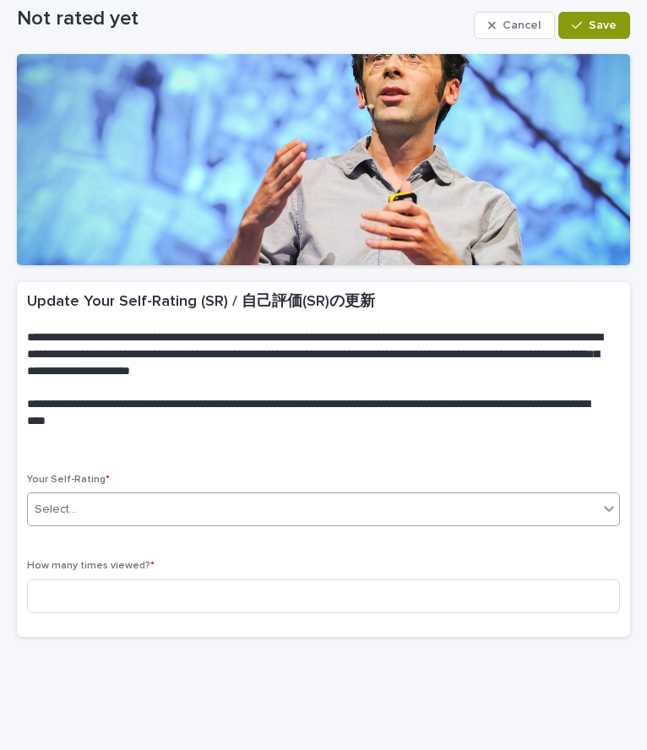
click at [254, 496] on div "Select..." at bounding box center [313, 510] width 570 height 28
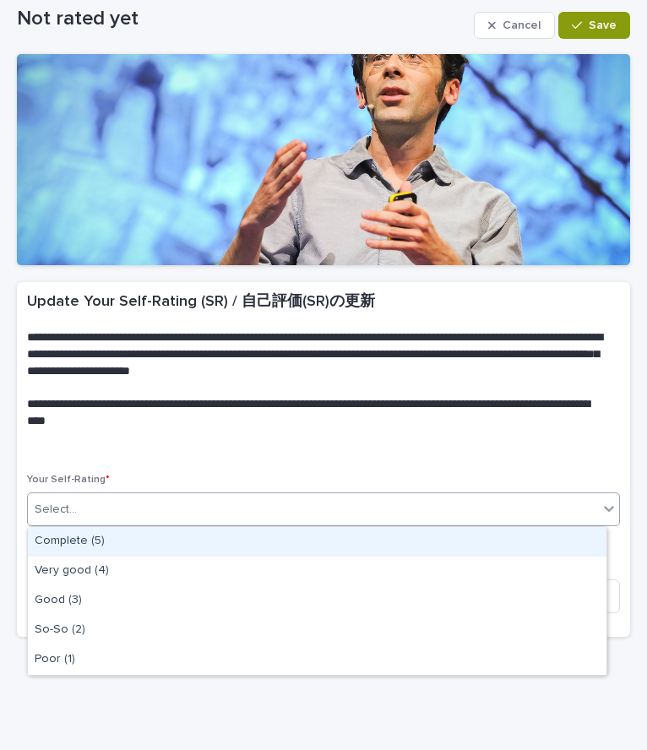
click at [169, 551] on div "Complete (5)" at bounding box center [317, 542] width 578 height 30
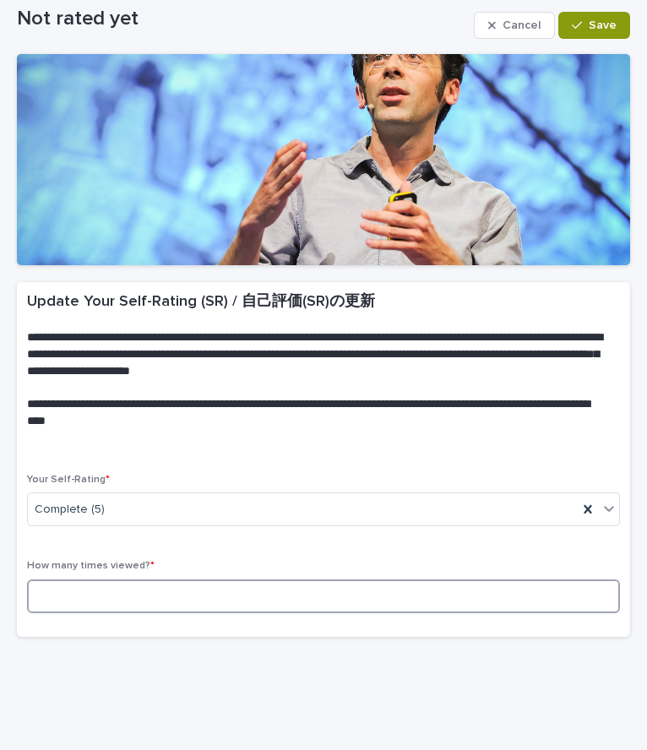
click at [164, 595] on input at bounding box center [323, 596] width 593 height 34
type input "*"
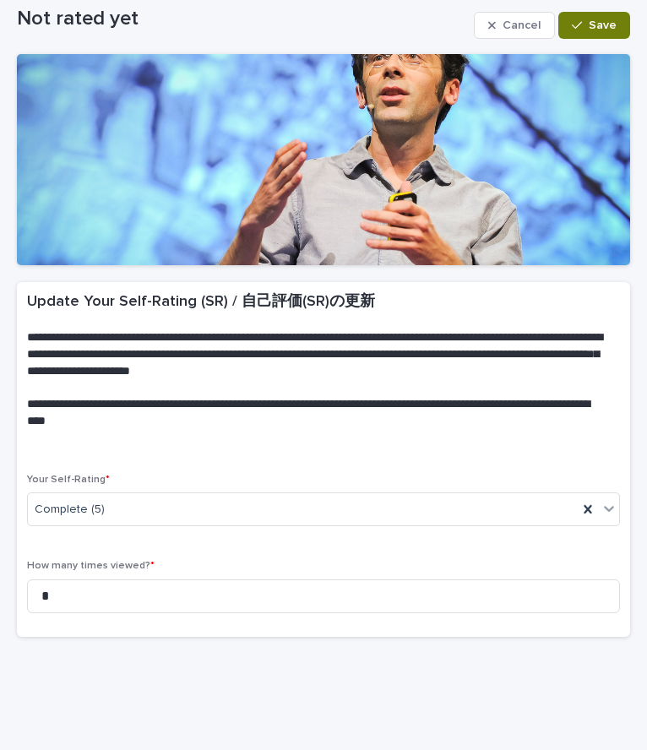
click at [593, 20] on span "Save" at bounding box center [602, 25] width 28 height 12
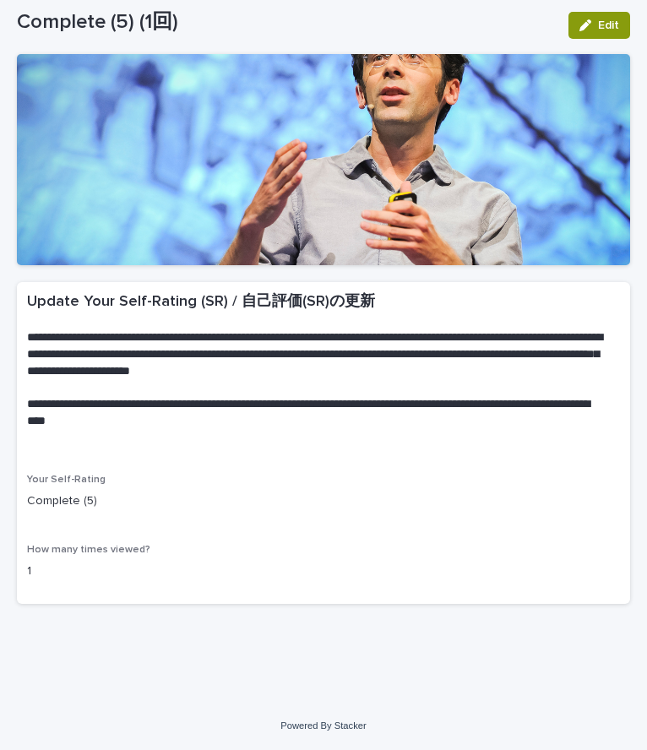
scroll to position [0, 0]
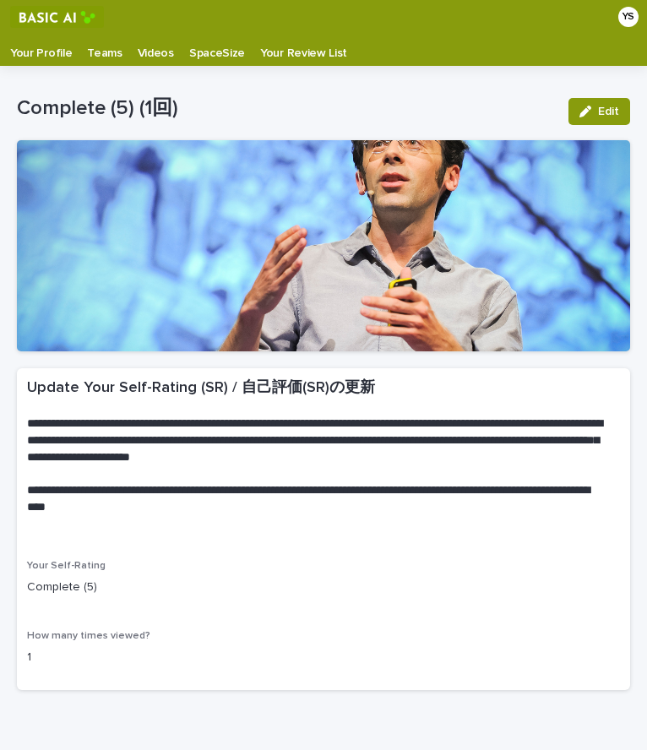
click at [149, 36] on p "Videos" at bounding box center [156, 47] width 36 height 27
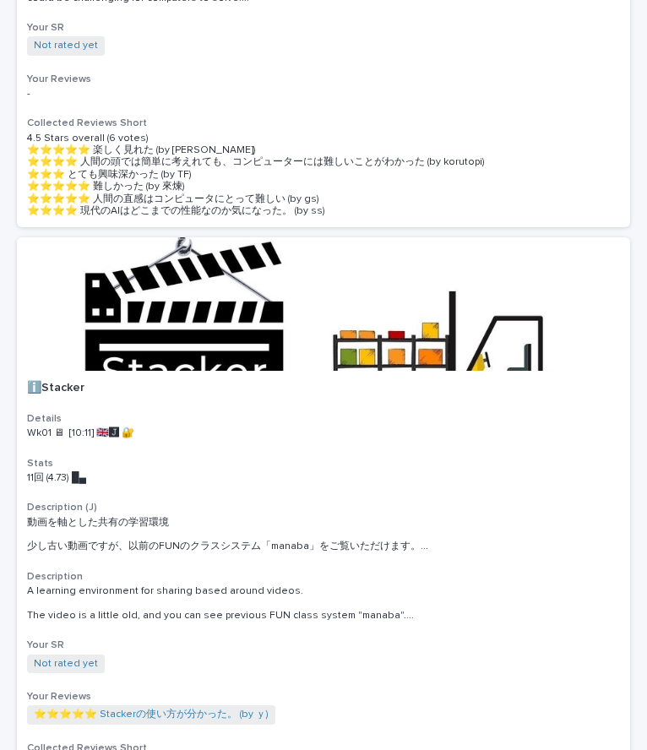
scroll to position [1143, 0]
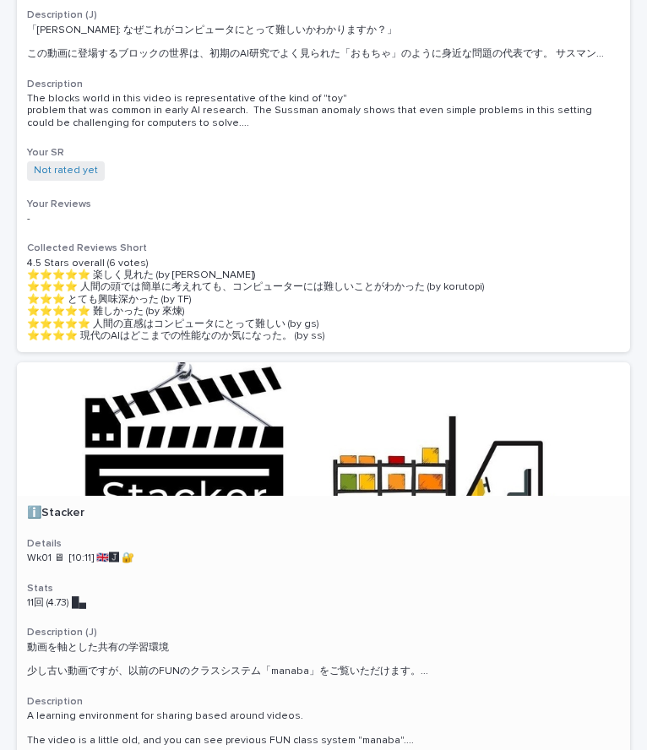
click at [165, 408] on div at bounding box center [323, 428] width 613 height 133
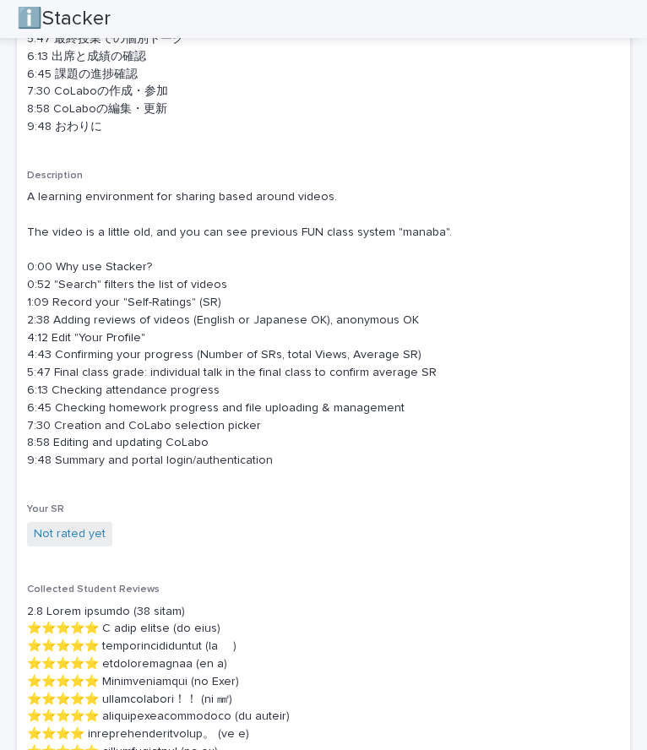
scroll to position [762, 0]
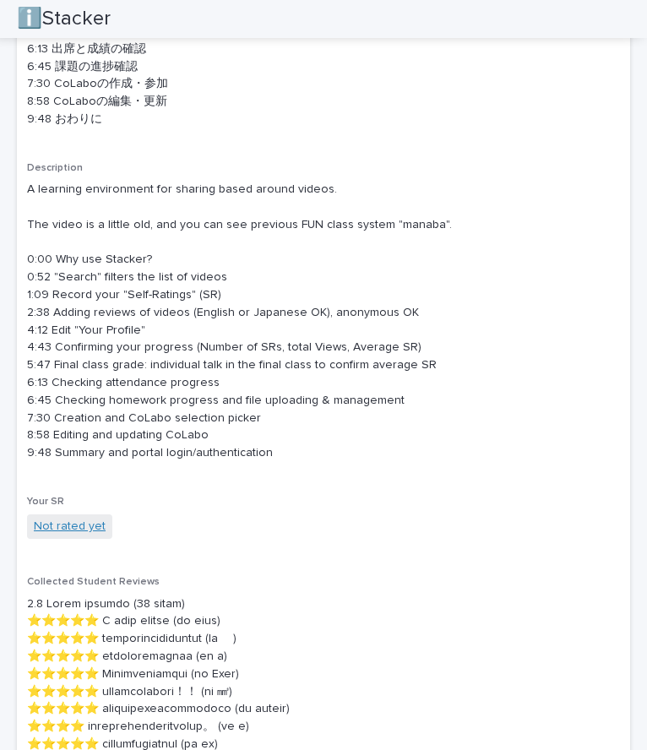
click at [88, 518] on link "Not rated yet" at bounding box center [70, 527] width 72 height 18
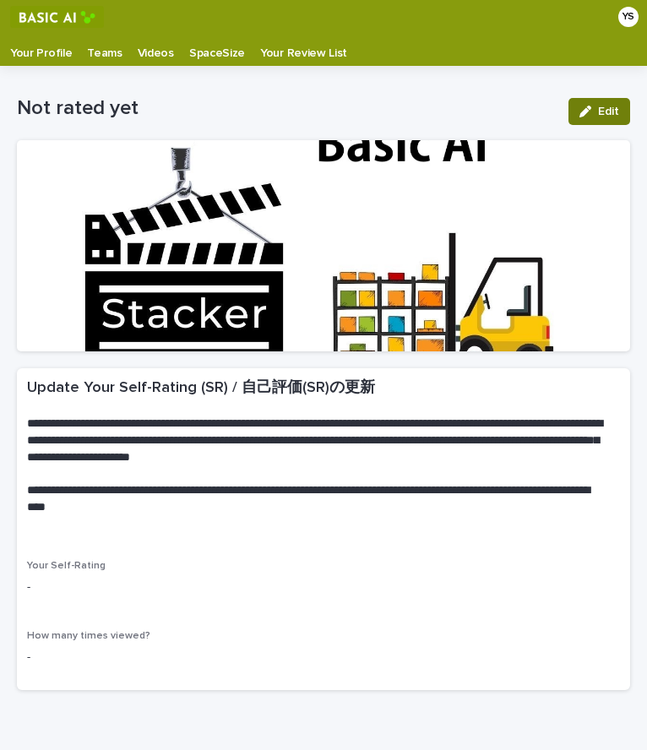
click at [599, 111] on span "Edit" at bounding box center [608, 112] width 21 height 12
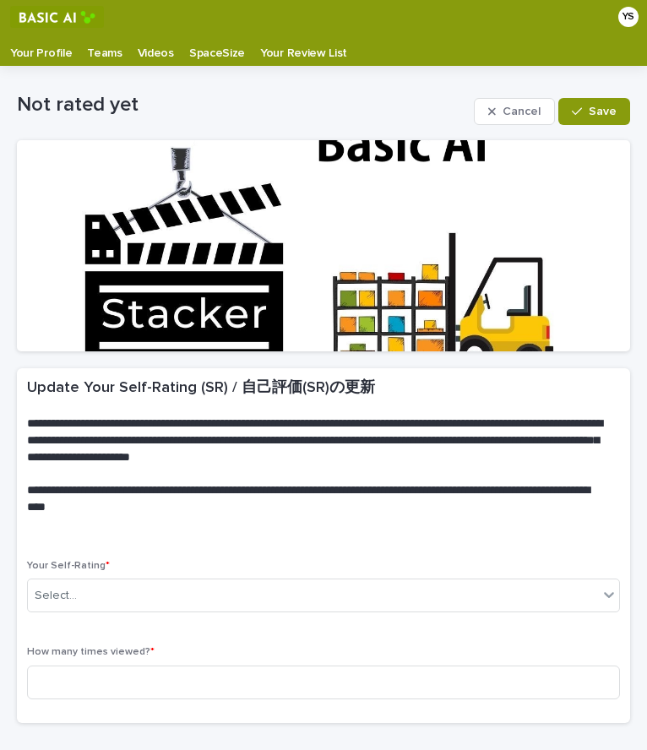
scroll to position [118, 0]
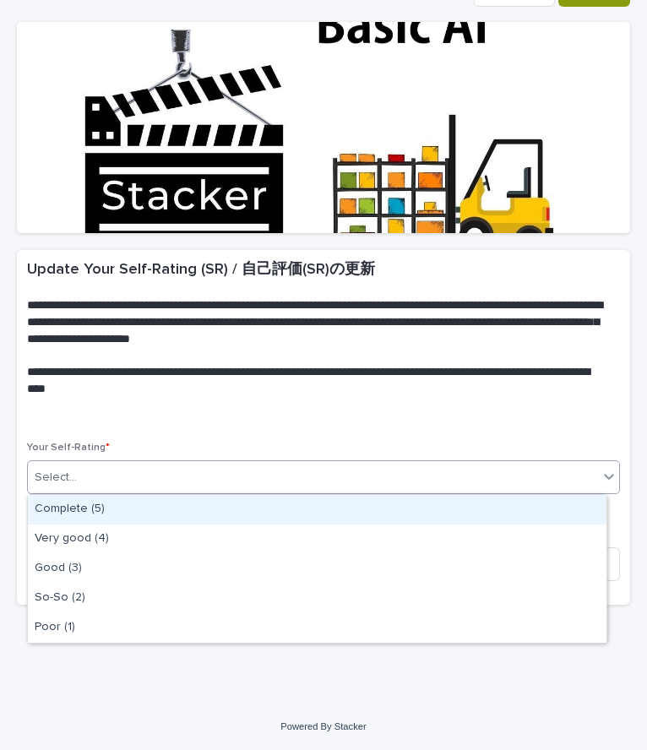
click at [283, 486] on div "Select..." at bounding box center [313, 477] width 570 height 28
click at [226, 515] on div "Complete (5)" at bounding box center [317, 510] width 578 height 30
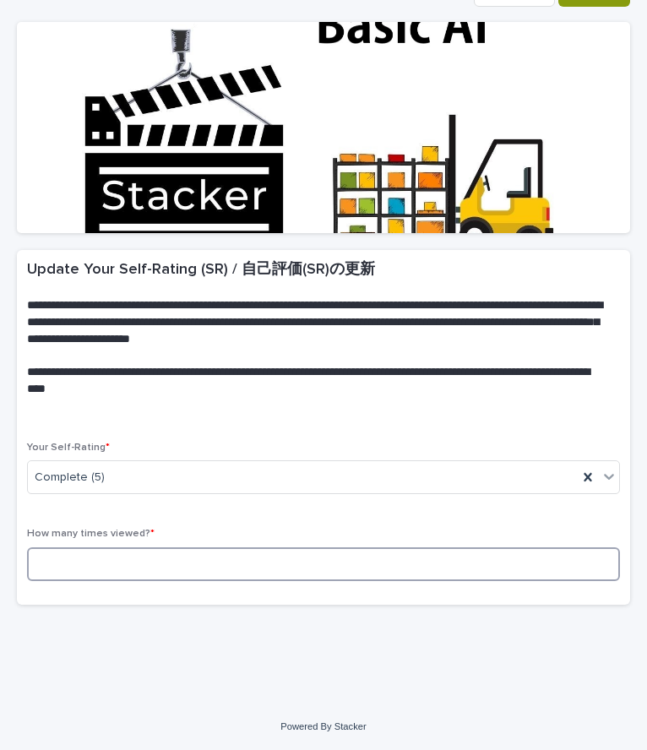
click at [222, 553] on input at bounding box center [323, 564] width 593 height 34
click at [111, 554] on input at bounding box center [323, 564] width 593 height 34
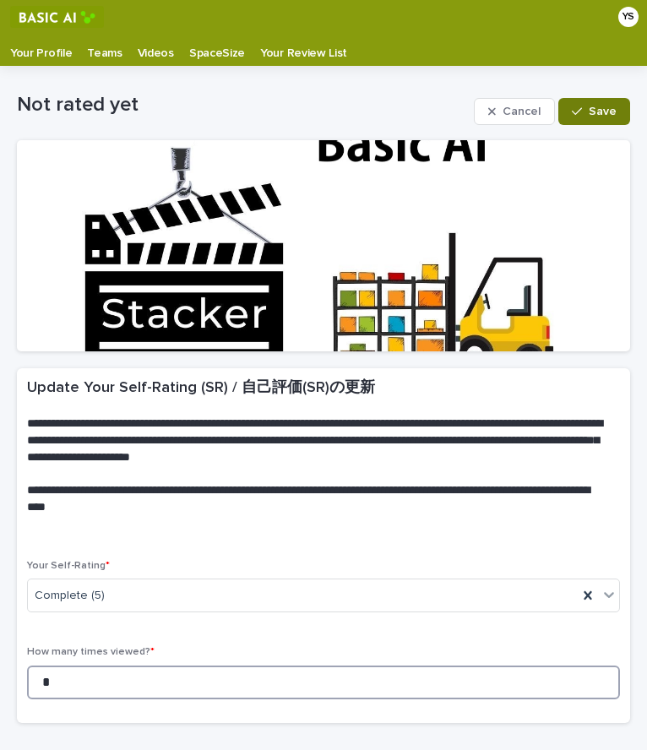
type input "*"
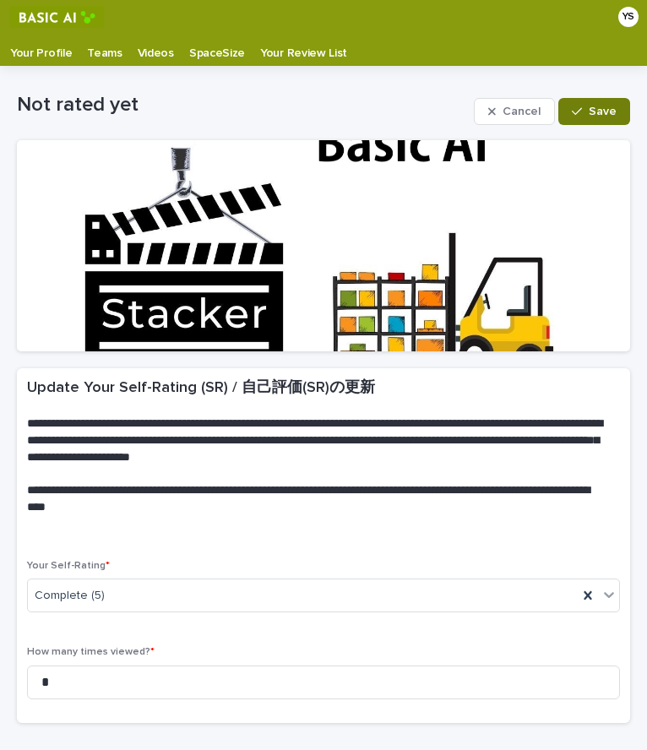
click at [596, 105] on button "Save" at bounding box center [594, 111] width 72 height 27
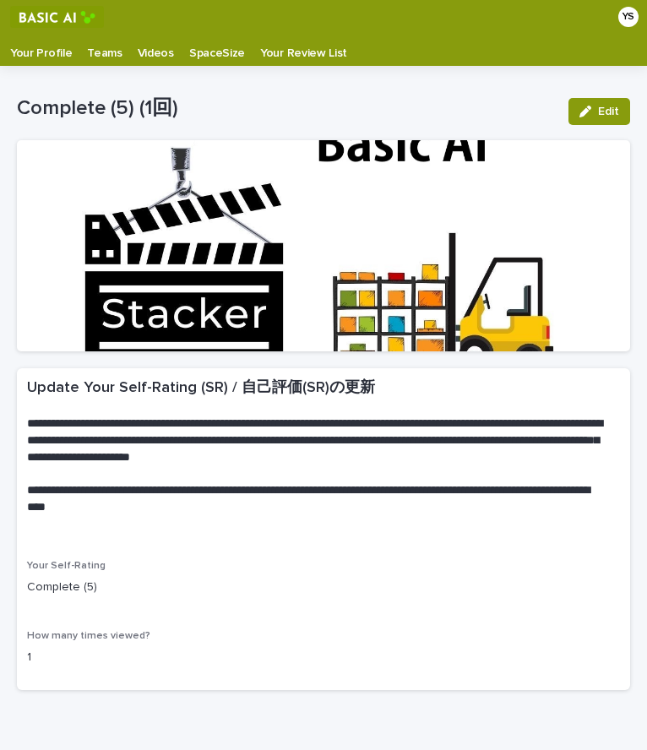
click at [42, 40] on p "Your Profile" at bounding box center [41, 47] width 62 height 27
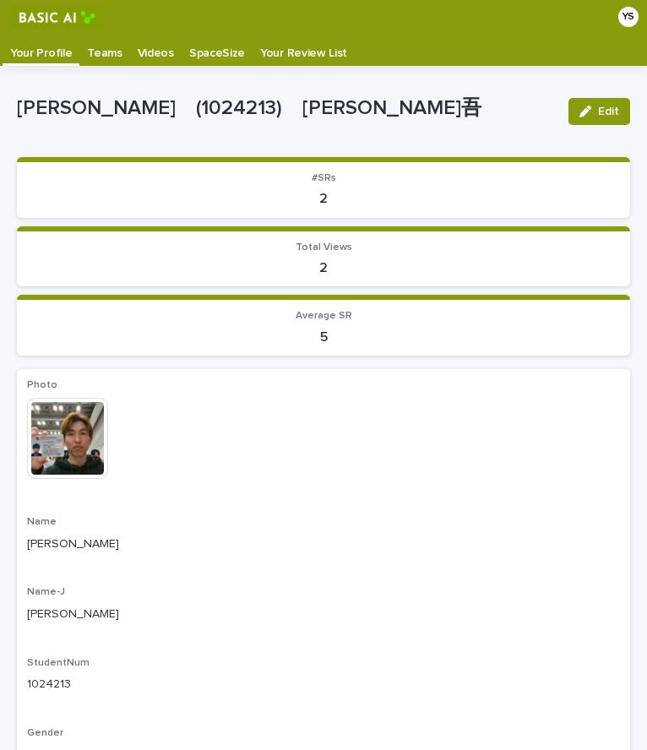
click at [108, 57] on p "Teams" at bounding box center [104, 47] width 35 height 27
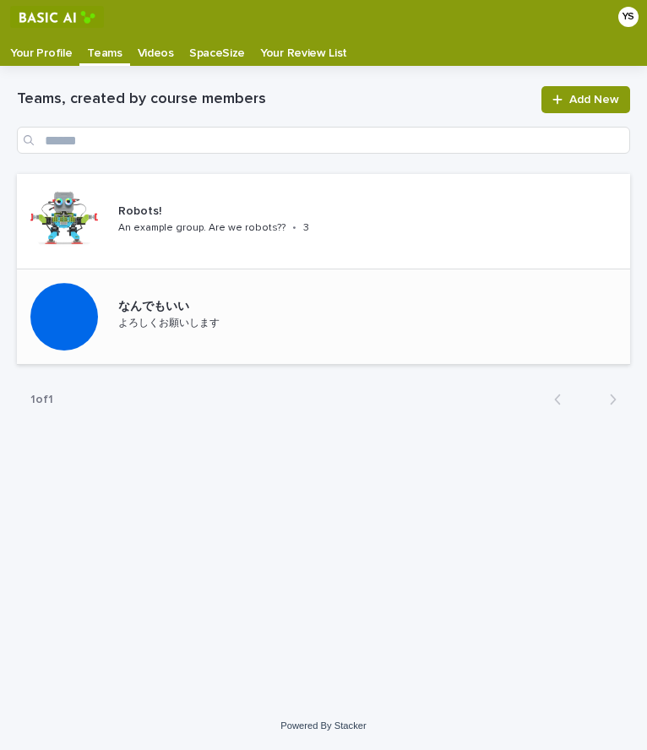
click at [212, 333] on div "なんでもいい よろしくお願いします" at bounding box center [204, 316] width 186 height 46
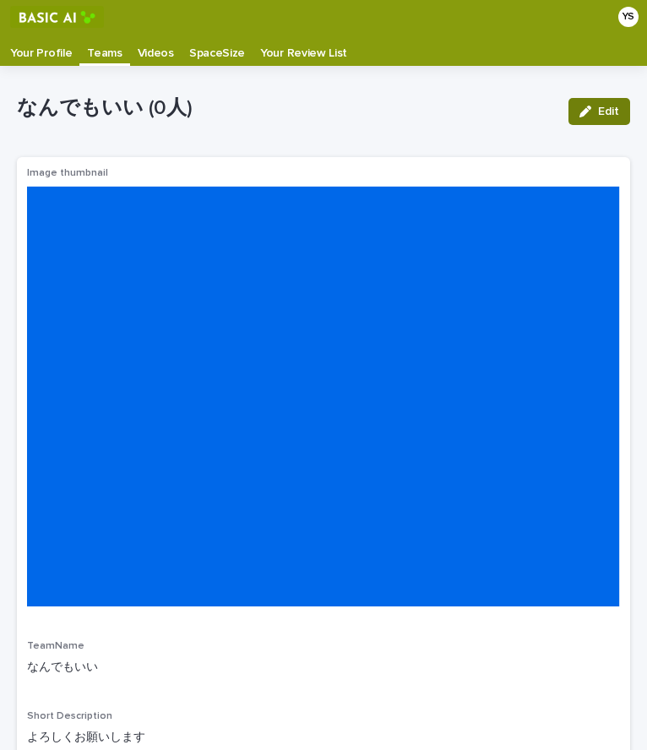
click at [588, 118] on button "Edit" at bounding box center [599, 111] width 62 height 27
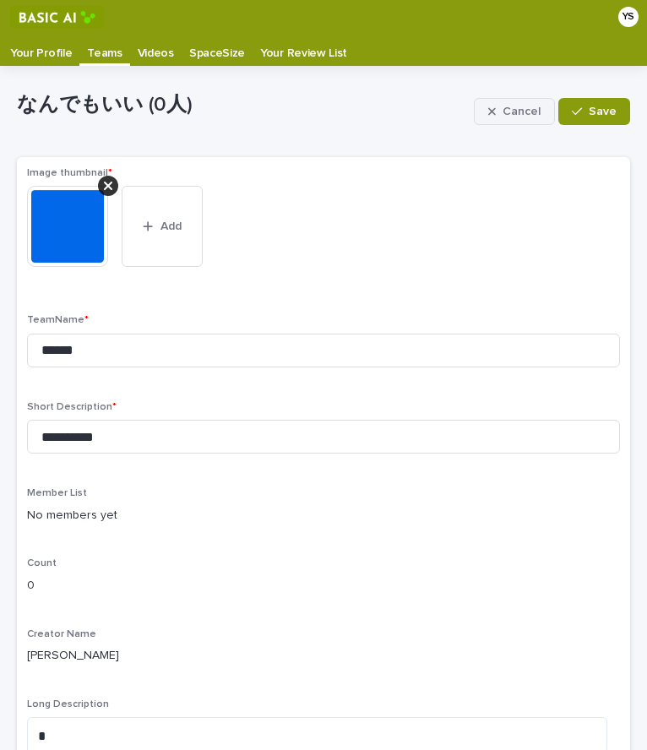
click at [512, 112] on span "Cancel" at bounding box center [521, 112] width 38 height 12
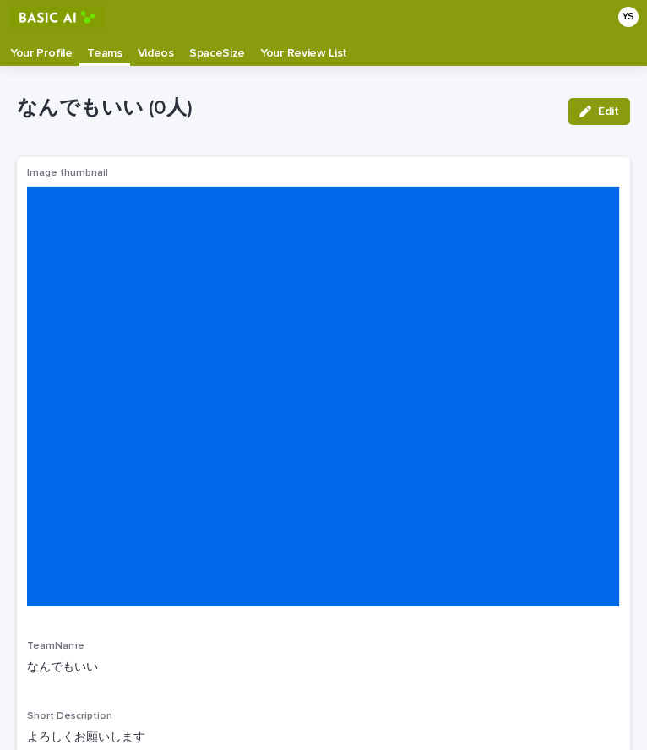
click at [45, 56] on p "Your Profile" at bounding box center [41, 47] width 62 height 27
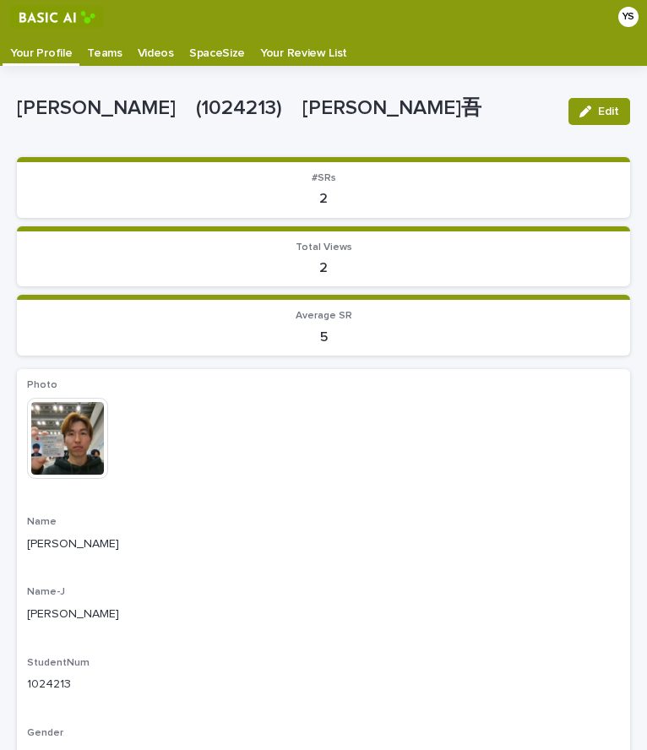
click at [107, 46] on p "Teams" at bounding box center [104, 47] width 35 height 27
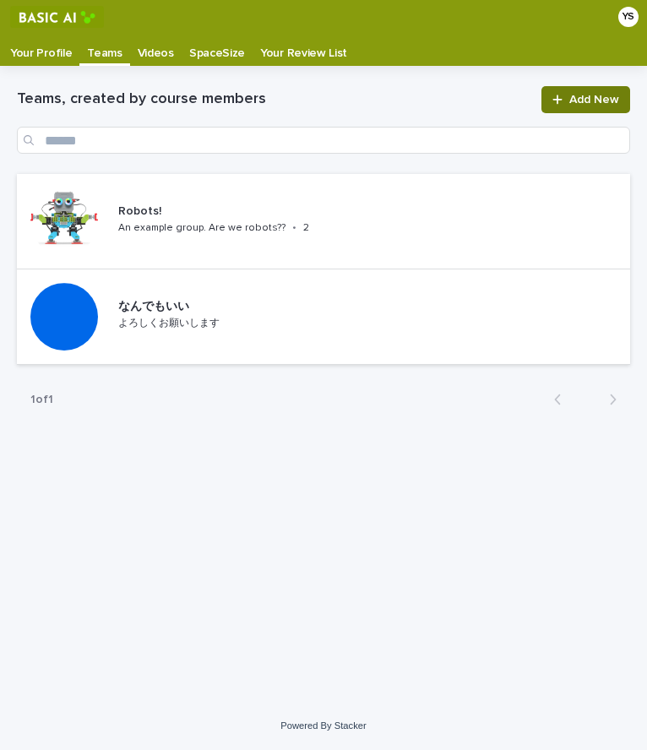
click at [567, 94] on link "Add New" at bounding box center [585, 99] width 89 height 27
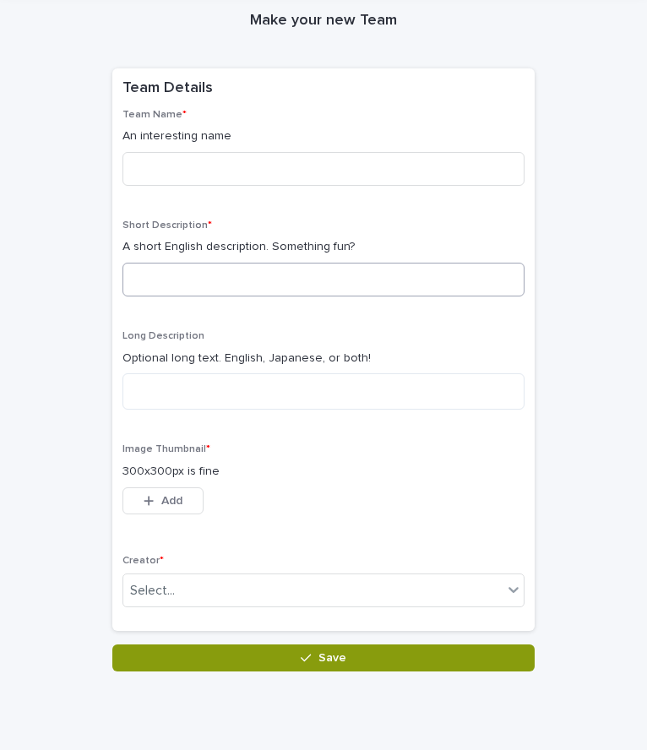
scroll to position [79, 0]
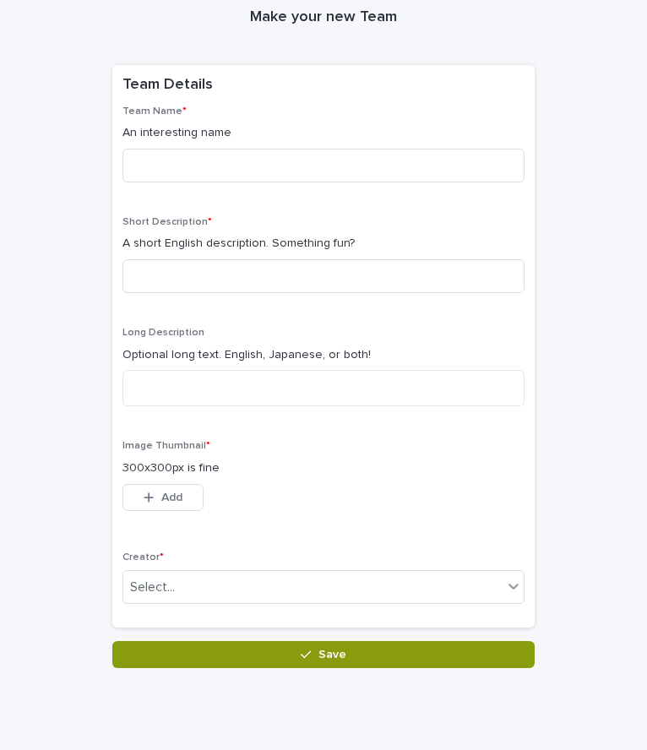
click at [179, 443] on span "Image Thumbnail *" at bounding box center [166, 446] width 88 height 10
click at [168, 417] on div at bounding box center [168, 417] width 0 height 0
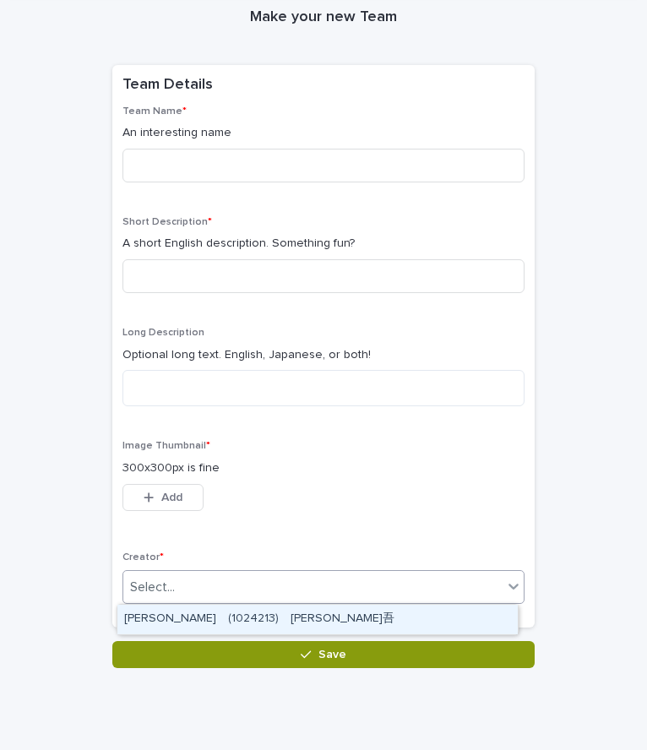
click at [220, 579] on div "Select..." at bounding box center [312, 587] width 379 height 28
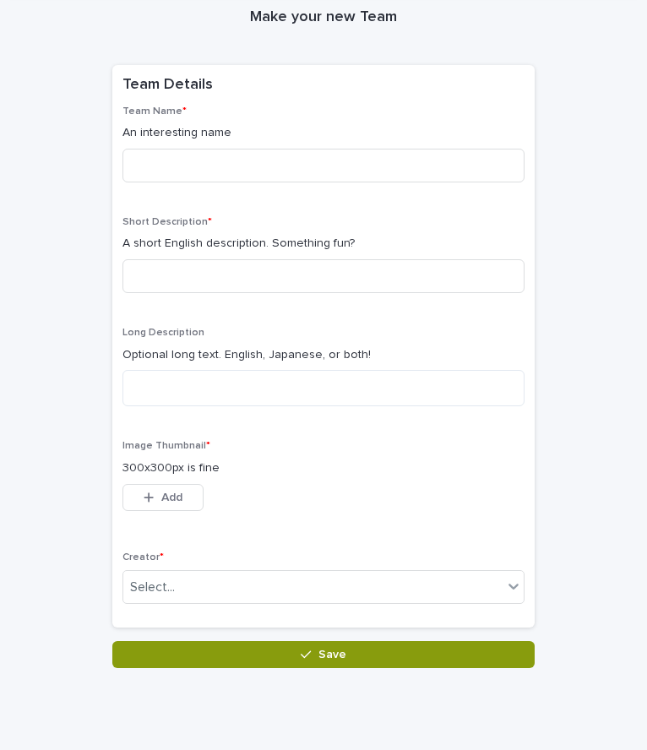
click at [253, 503] on div "This file cannot be opened Download File Add" at bounding box center [323, 501] width 402 height 34
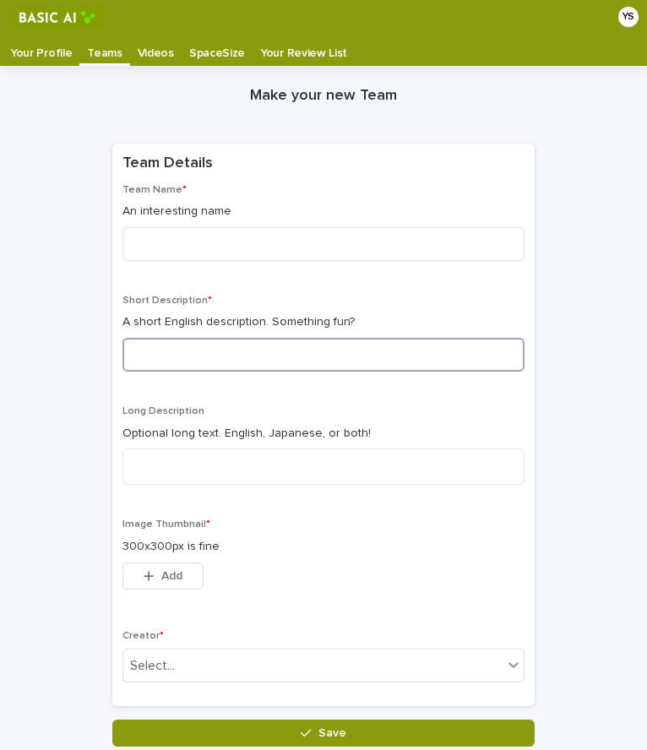
click at [208, 360] on input at bounding box center [323, 355] width 402 height 34
click at [293, 315] on p "A short English description. Something fun?" at bounding box center [323, 322] width 402 height 18
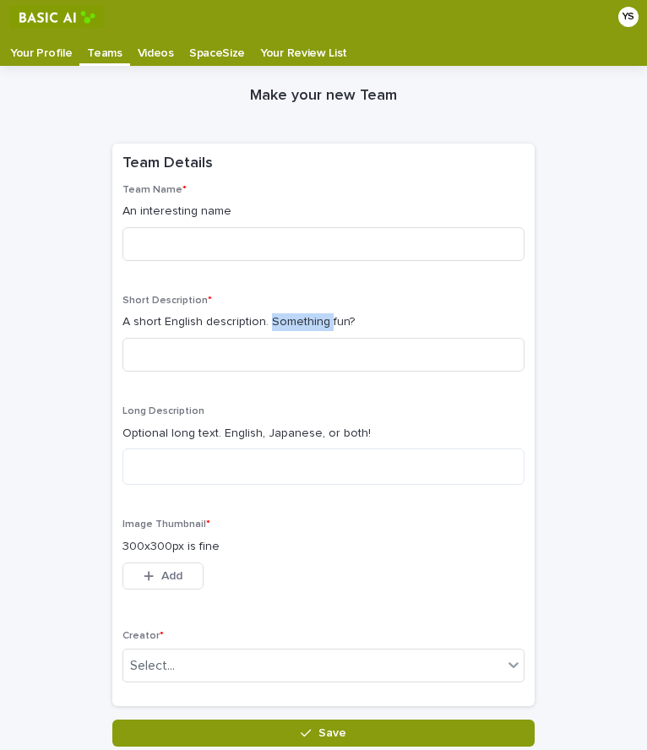
click at [293, 315] on p "A short English description. Something fun?" at bounding box center [323, 322] width 402 height 18
click at [282, 292] on div at bounding box center [282, 292] width 0 height 0
click at [122, 322] on p "A short English description. Something fun?" at bounding box center [323, 322] width 402 height 18
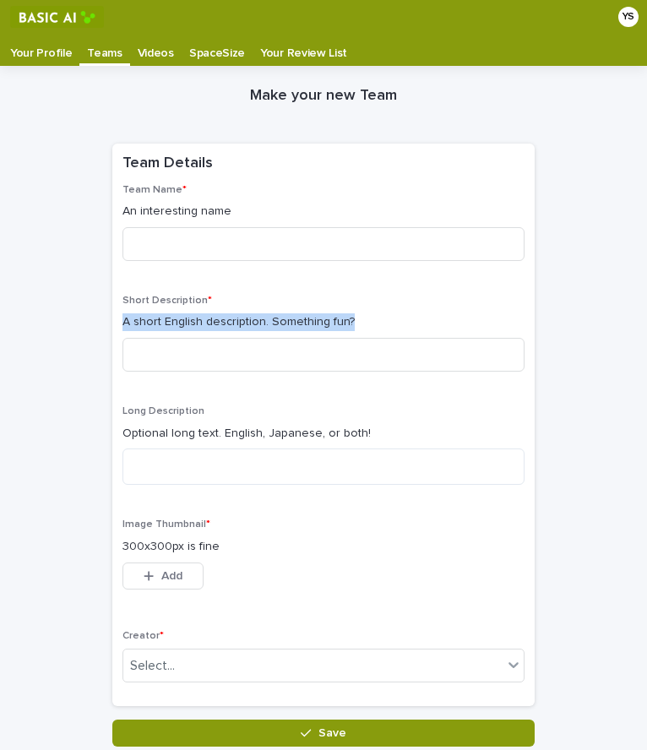
click at [106, 328] on div at bounding box center [106, 328] width 0 height 0
click at [122, 274] on div "Team Name * An interesting name" at bounding box center [323, 229] width 402 height 90
click at [182, 430] on p "Optional long text. English, Japanese, or both!" at bounding box center [323, 434] width 402 height 18
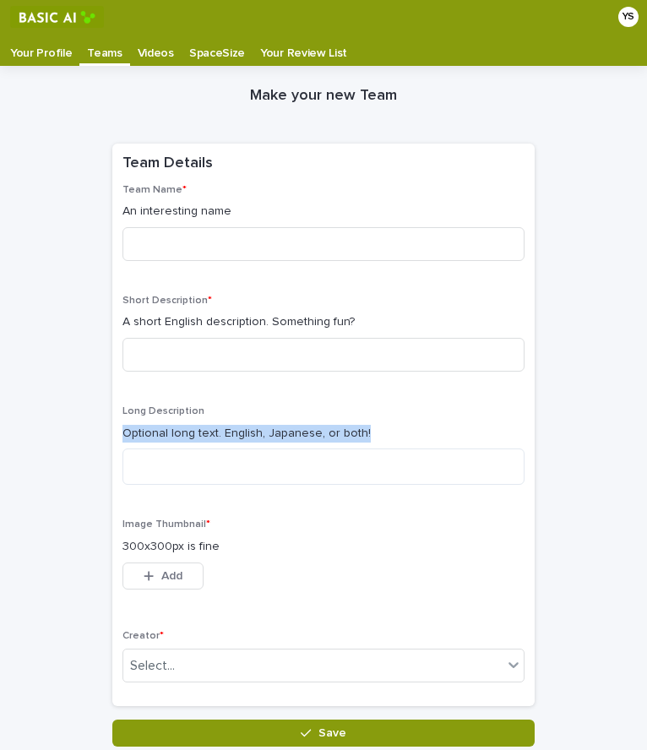
click at [182, 430] on p "Optional long text. English, Japanese, or both!" at bounding box center [323, 434] width 402 height 18
click at [171, 404] on div at bounding box center [171, 404] width 0 height 0
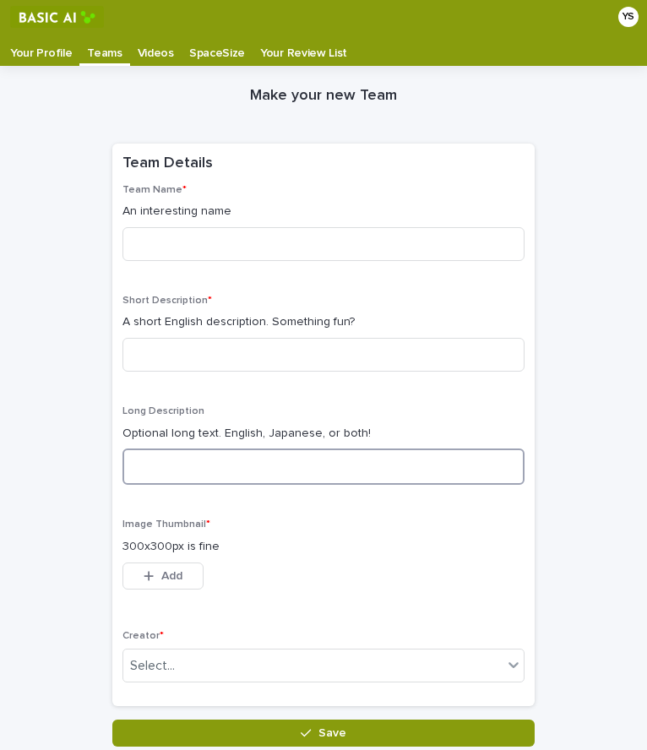
click at [221, 479] on textarea at bounding box center [323, 466] width 402 height 36
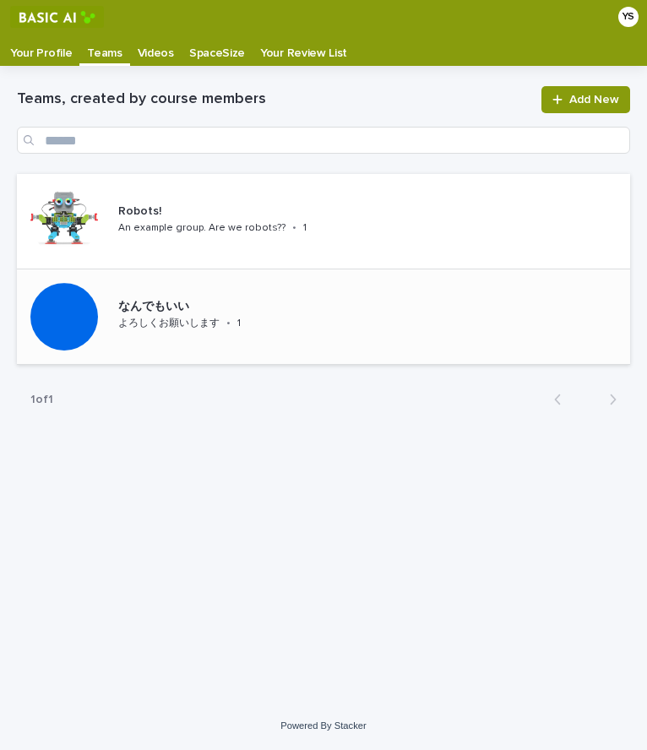
click at [207, 337] on div "なんでもいい よろしくお願いします • 1" at bounding box center [214, 316] width 207 height 46
click at [48, 59] on p "Your Profile" at bounding box center [41, 47] width 62 height 27
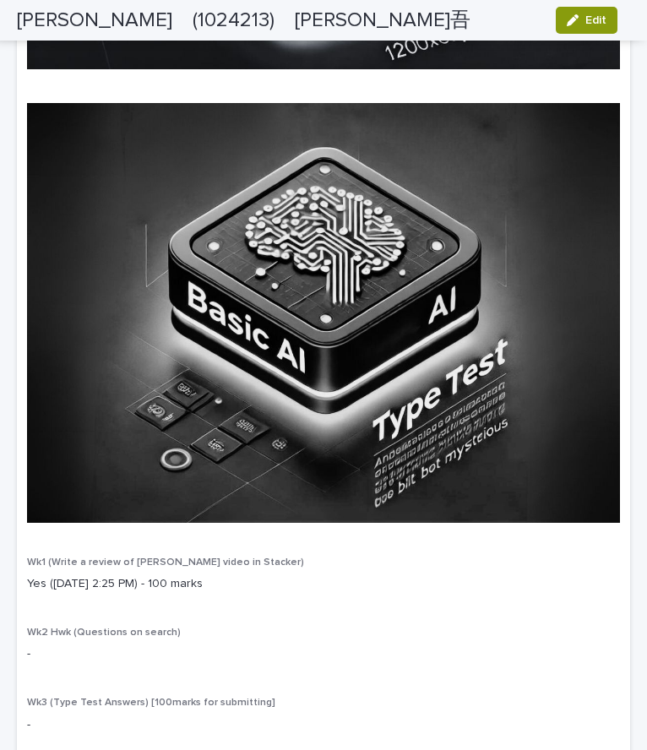
scroll to position [3163, 0]
